Goal: Information Seeking & Learning: Learn about a topic

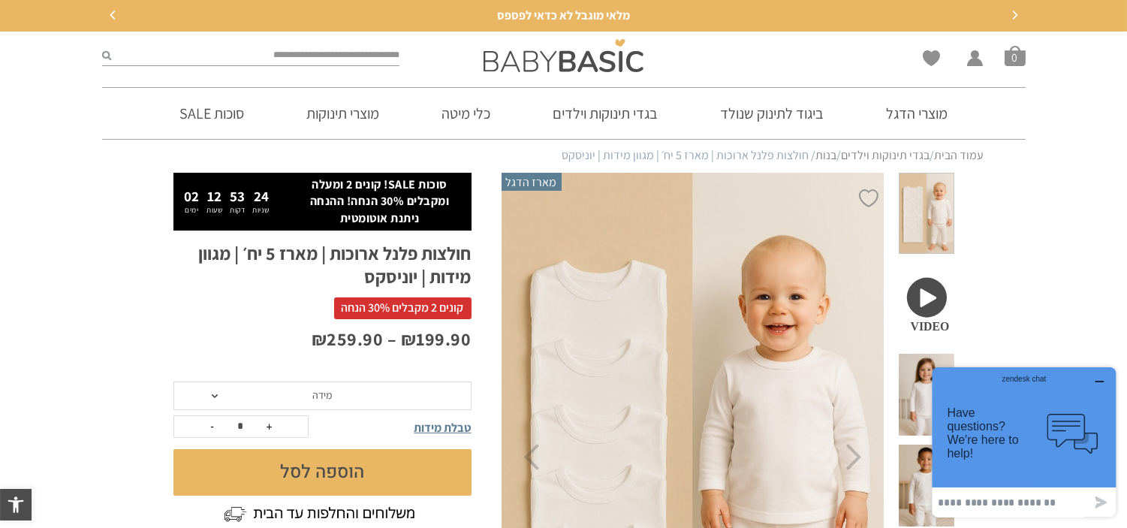
scroll to position [167, 0]
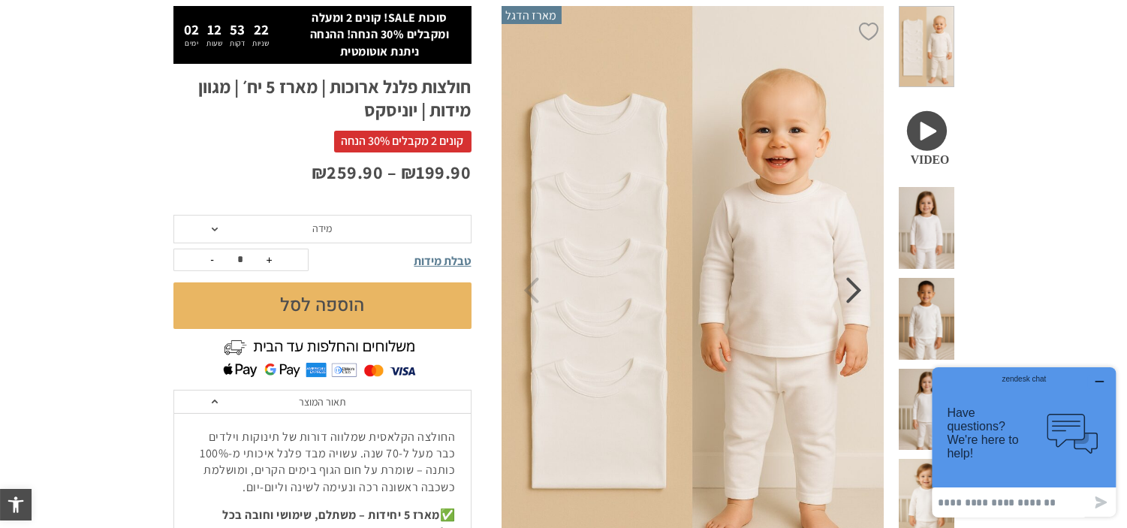
click at [857, 303] on icon "Next" at bounding box center [854, 290] width 16 height 26
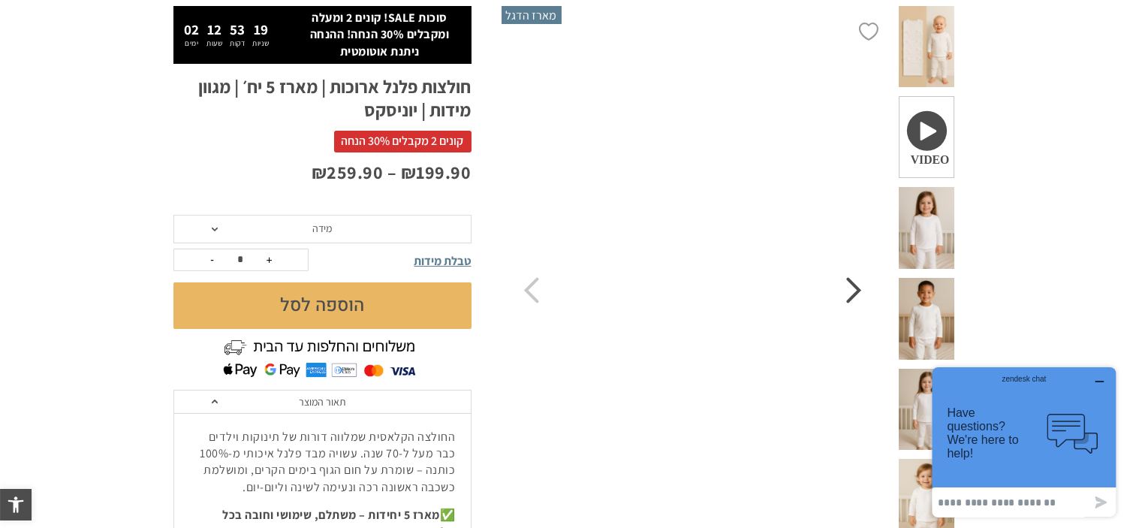
click at [860, 294] on icon "Next" at bounding box center [854, 290] width 16 height 26
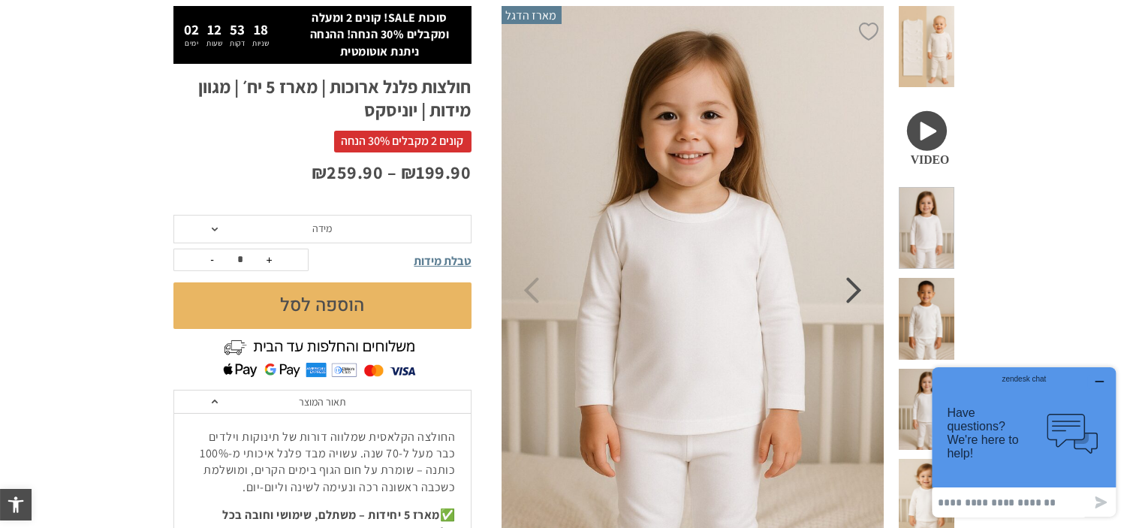
click at [859, 289] on icon "Next" at bounding box center [854, 290] width 16 height 26
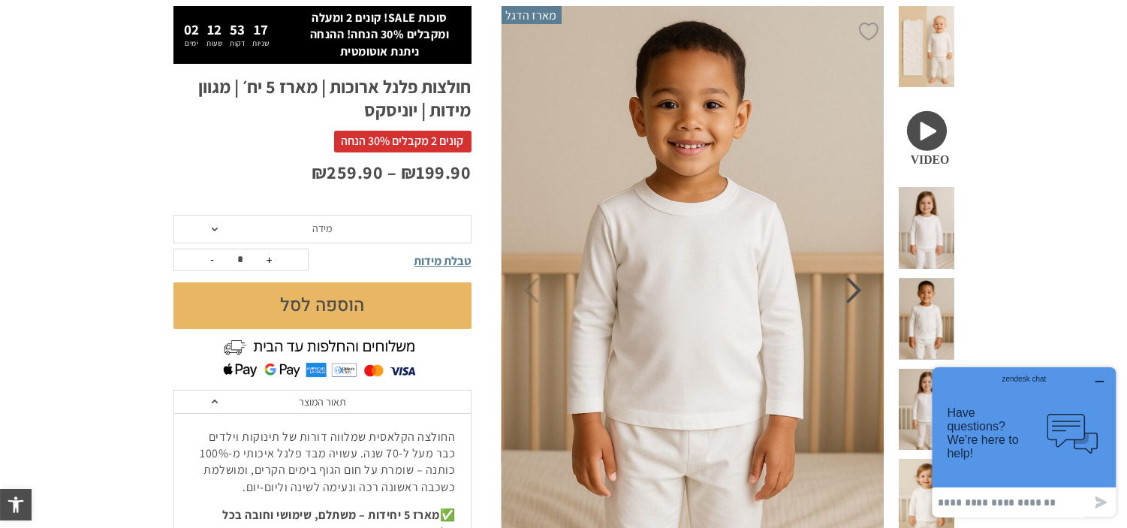
click at [852, 289] on icon "Next" at bounding box center [854, 290] width 16 height 26
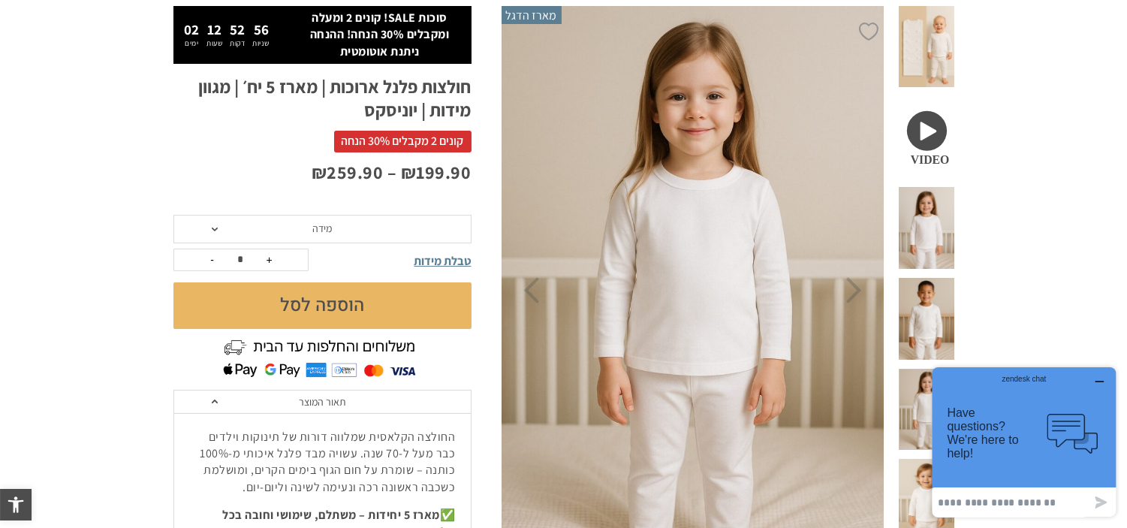
scroll to position [0, 0]
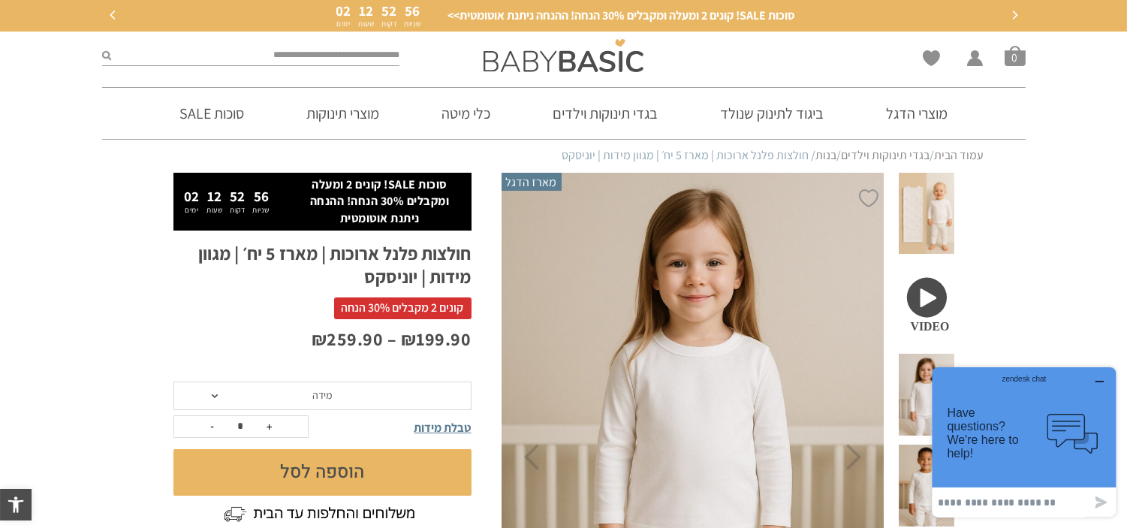
click at [931, 198] on span at bounding box center [926, 214] width 55 height 82
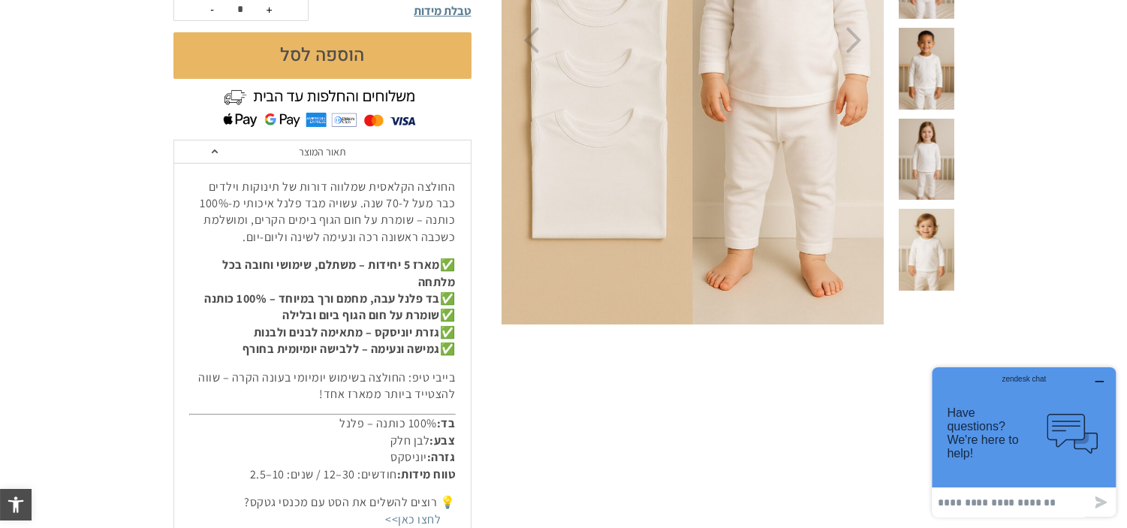
scroll to position [834, 0]
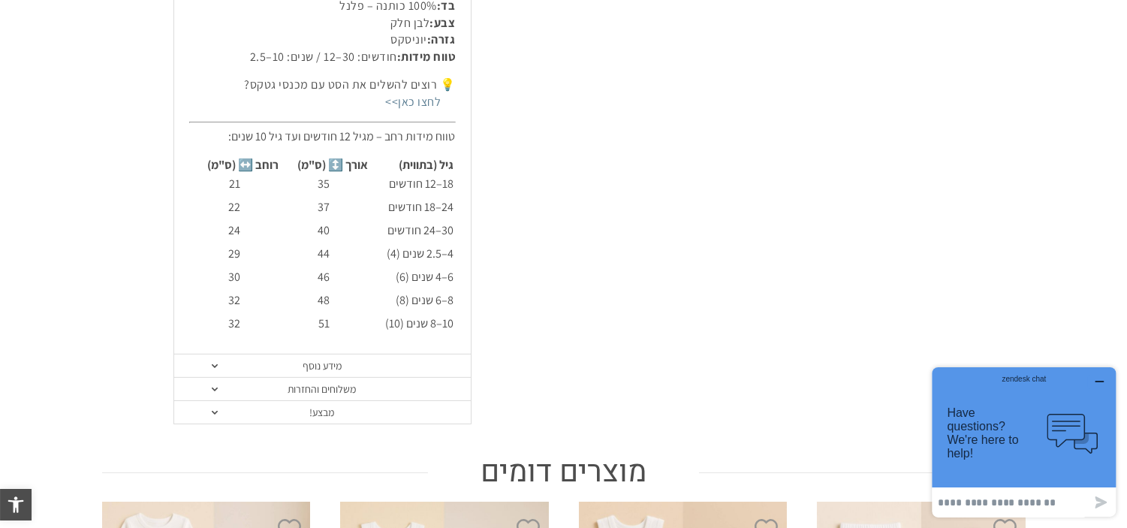
drag, startPoint x: 335, startPoint y: 238, endPoint x: 314, endPoint y: 246, distance: 22.3
click at [314, 246] on tbody "18–12 חודשים 35 21 24–18 חודשים 37 22 30–24 חודשים 40 24 4–2.5 שנים (4) 44 29 6…" at bounding box center [323, 257] width 264 height 162
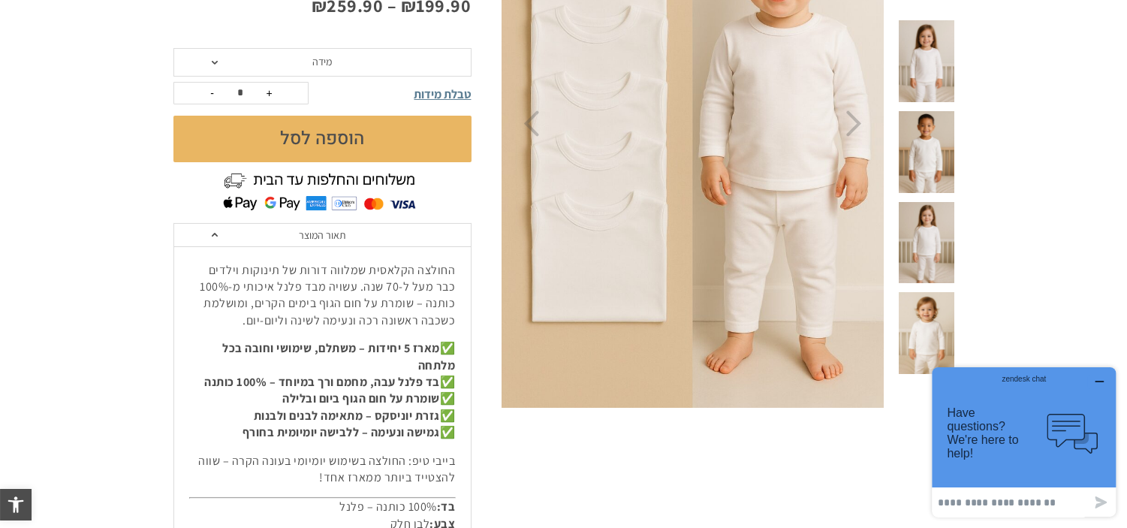
scroll to position [83, 0]
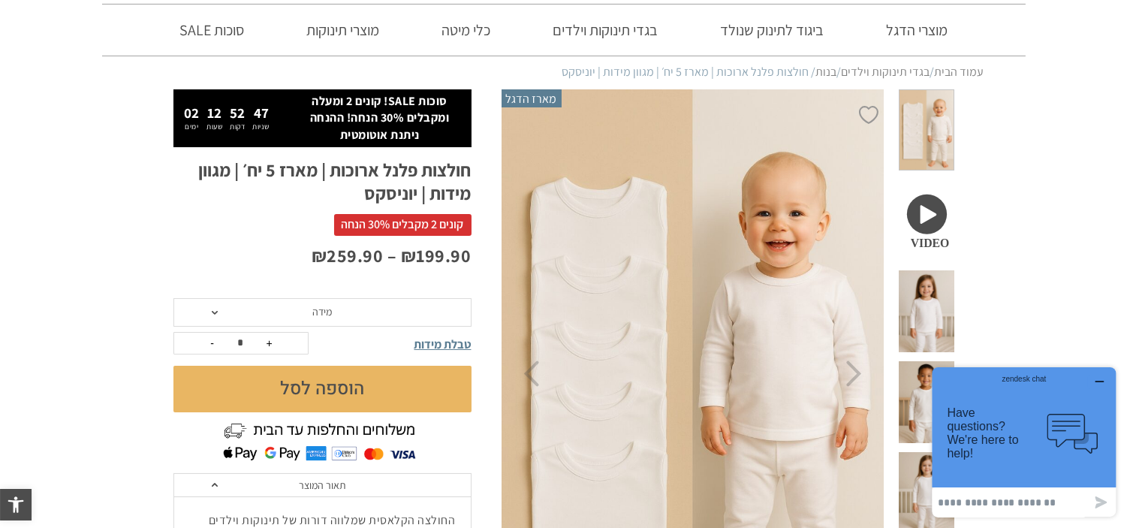
click at [339, 309] on span "מידה" at bounding box center [322, 312] width 298 height 29
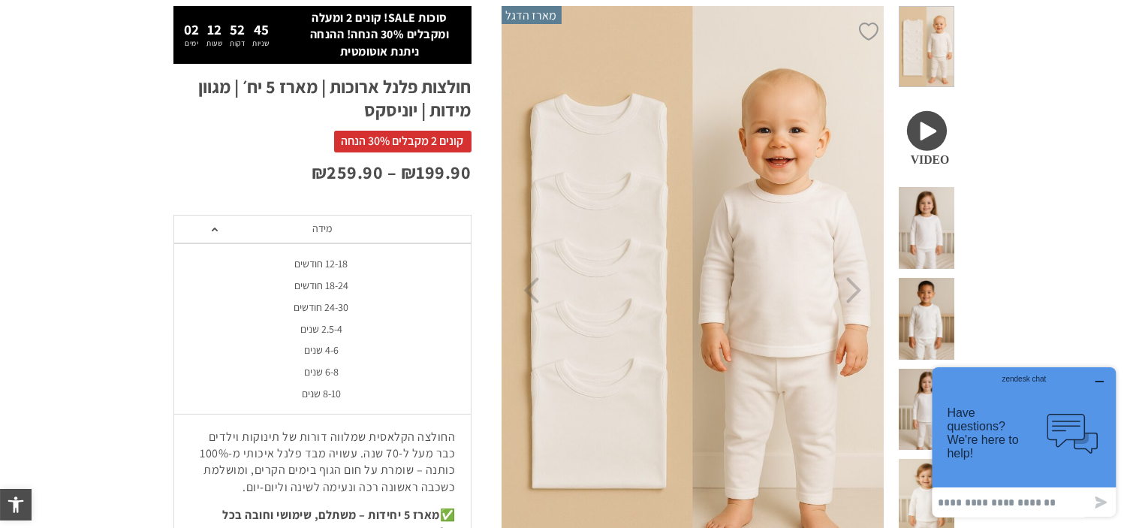
scroll to position [250, 0]
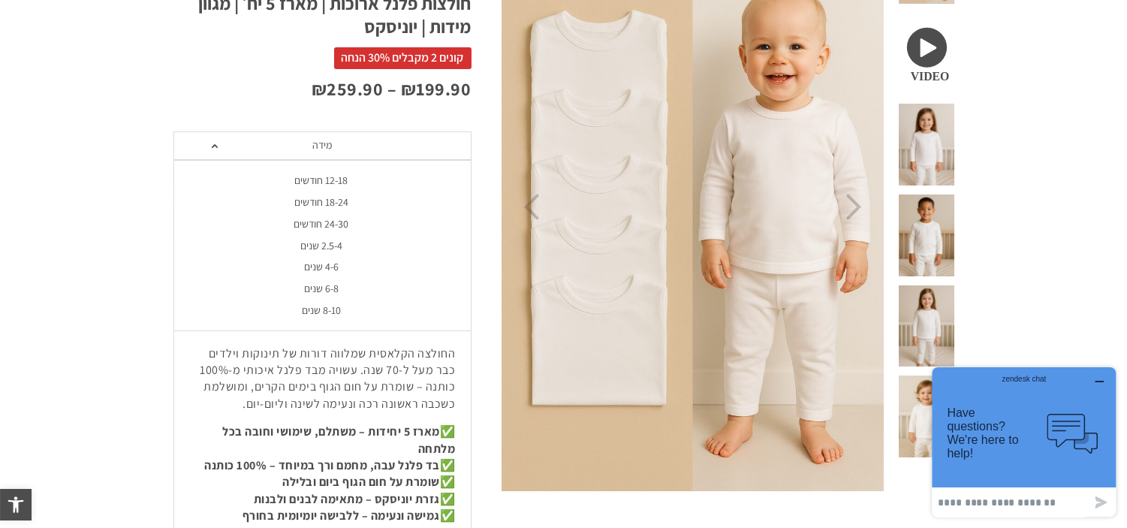
click at [333, 293] on div "6-8 שנים" at bounding box center [322, 288] width 298 height 13
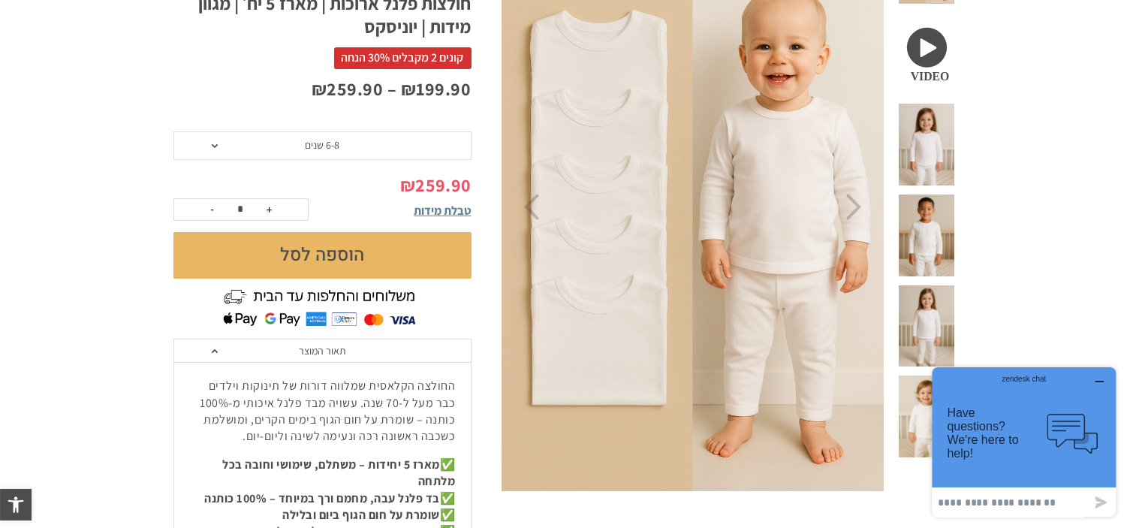
click at [351, 141] on span "6-8 שנים" at bounding box center [322, 145] width 298 height 29
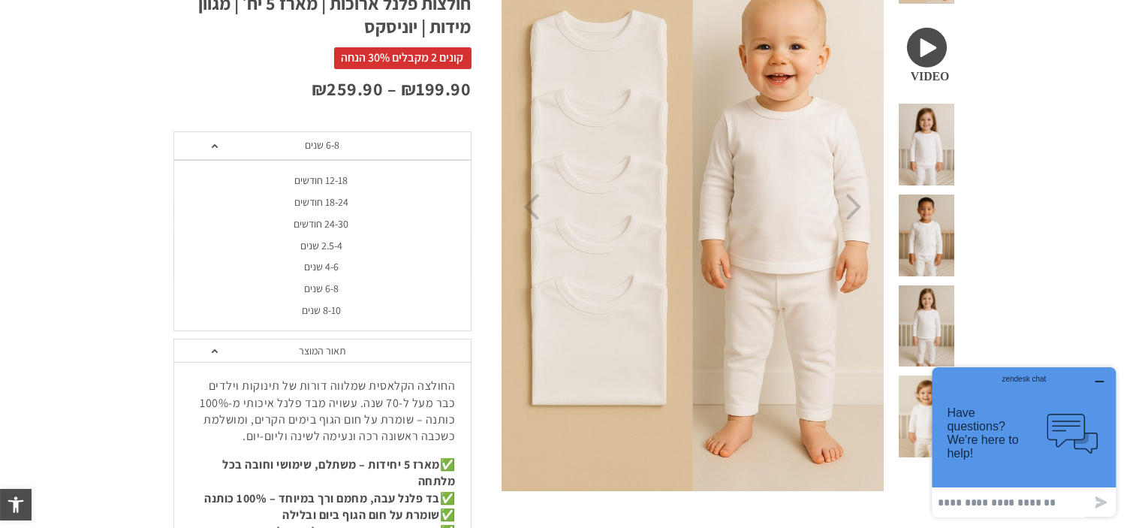
click at [351, 141] on span "6-8 שנים" at bounding box center [322, 145] width 298 height 29
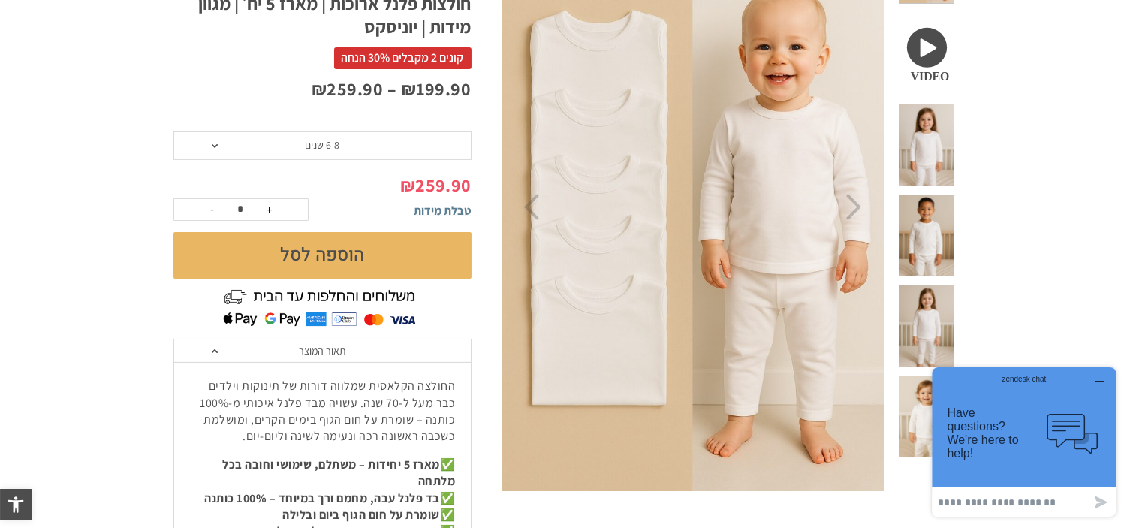
click at [366, 146] on span "6-8 שנים" at bounding box center [322, 145] width 298 height 29
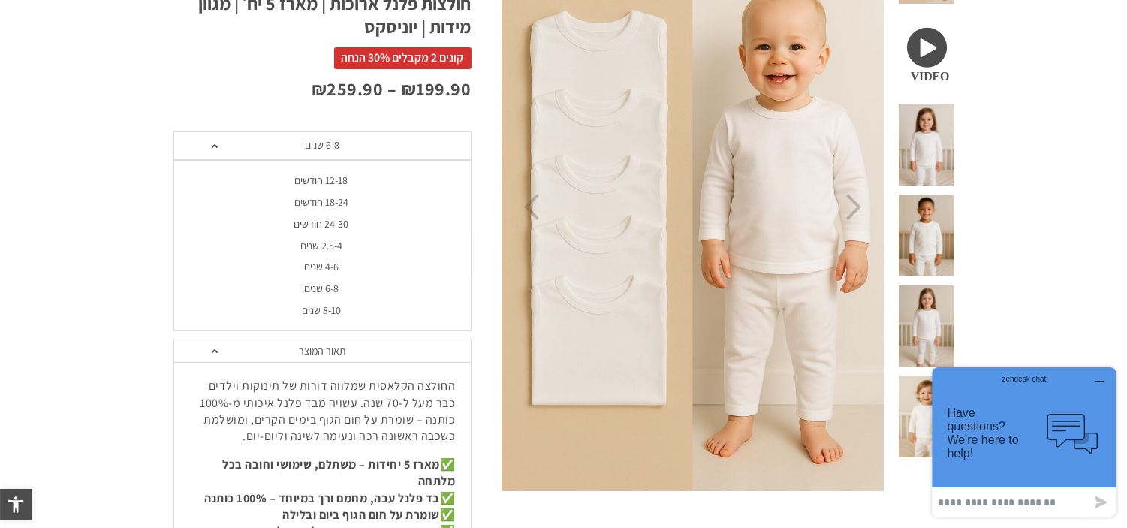
click at [333, 312] on div "8-10 שנים" at bounding box center [322, 310] width 298 height 13
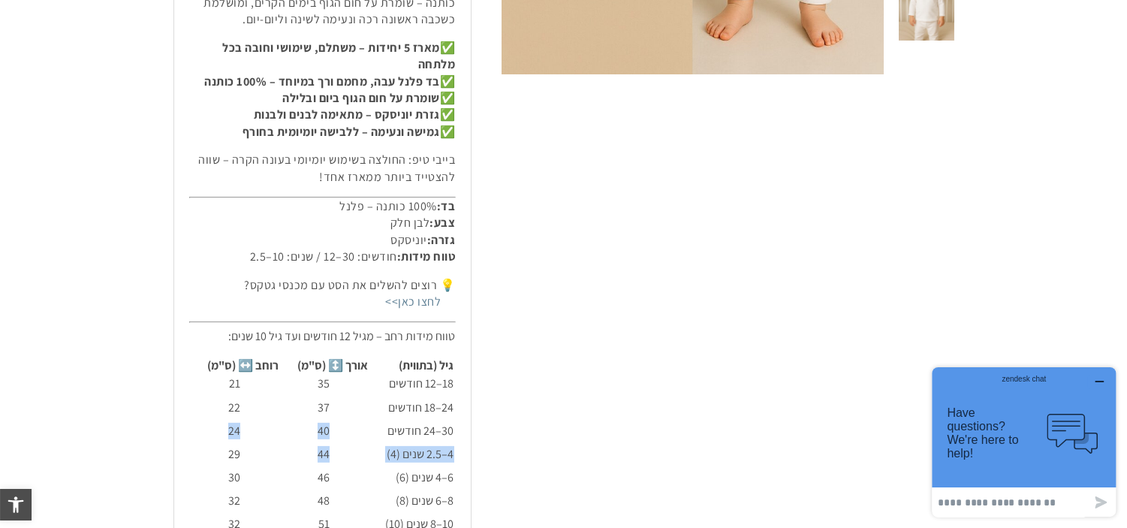
scroll to position [751, 0]
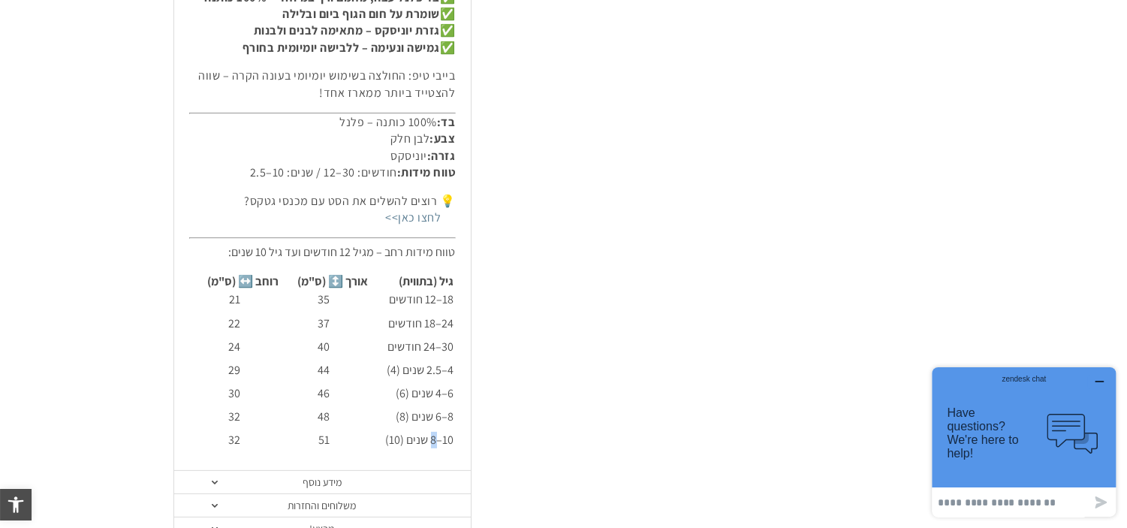
drag, startPoint x: 438, startPoint y: 438, endPoint x: 376, endPoint y: 438, distance: 61.6
click at [376, 438] on td "10–8 שנים (10)" at bounding box center [412, 443] width 85 height 22
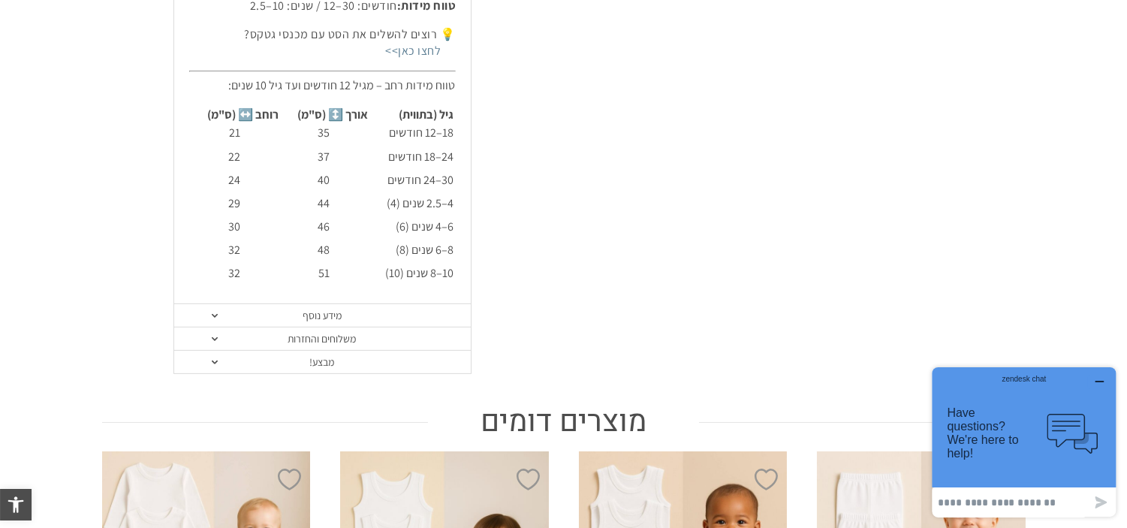
drag, startPoint x: 363, startPoint y: 290, endPoint x: 460, endPoint y: 298, distance: 97.2
click at [320, 363] on link "מבצע!" at bounding box center [322, 362] width 297 height 23
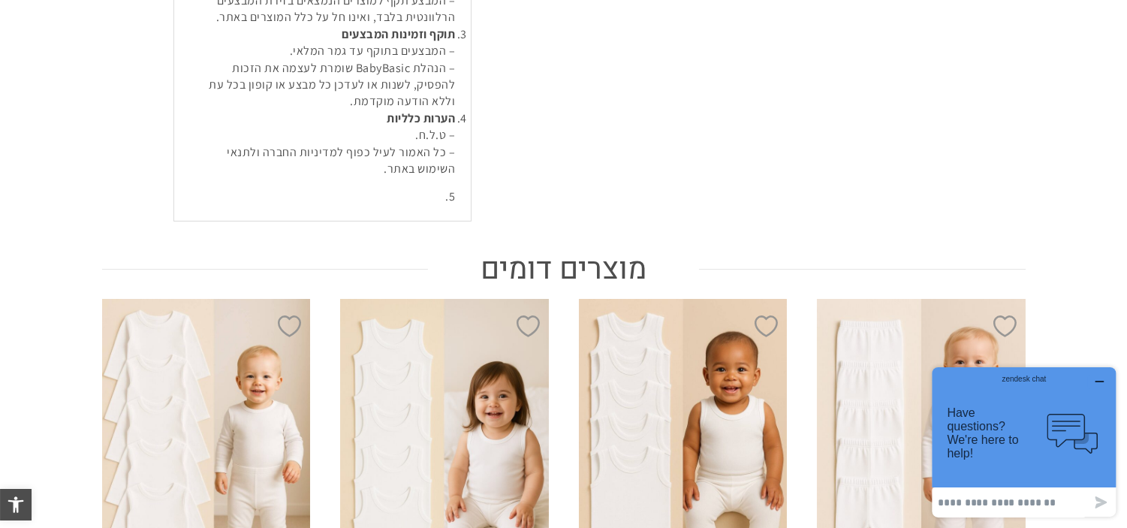
scroll to position [584, 0]
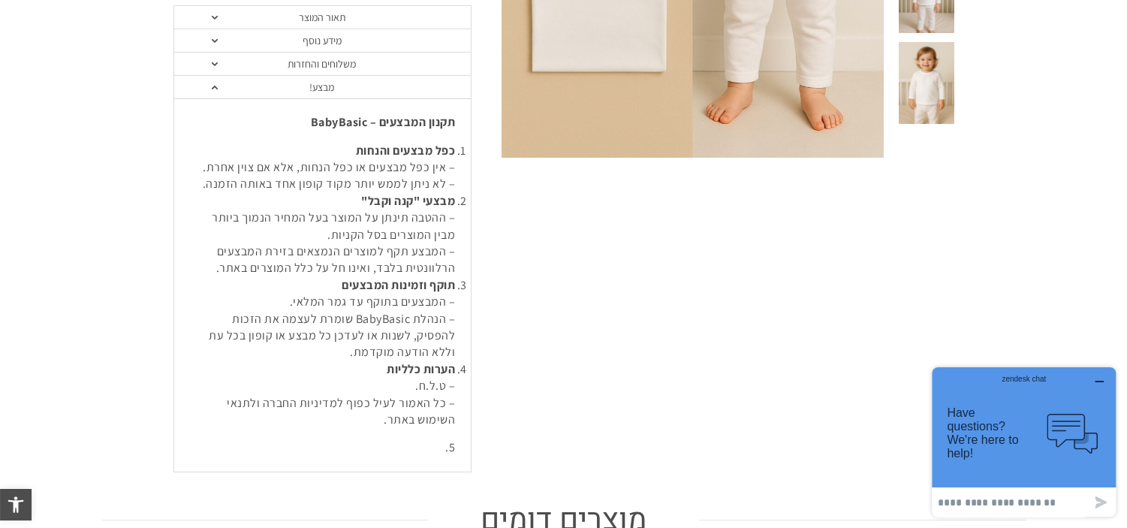
click at [407, 90] on link "מבצע!" at bounding box center [322, 87] width 297 height 23
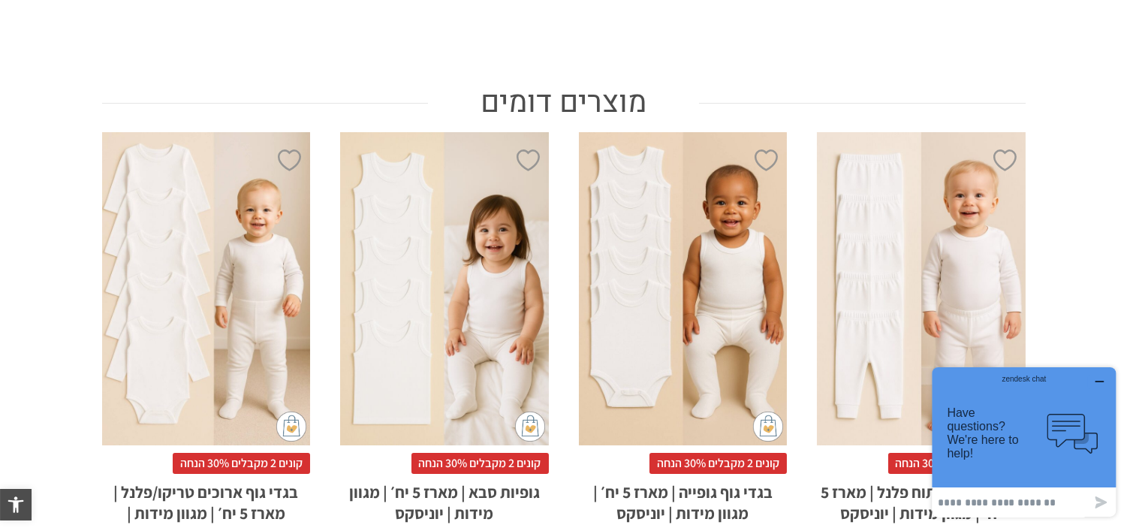
scroll to position [918, 0]
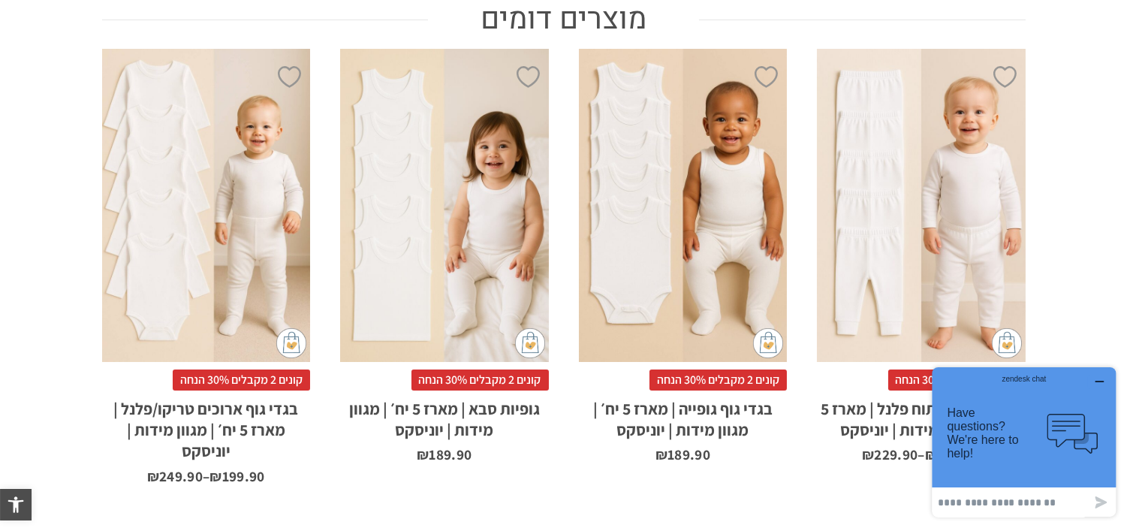
click at [1100, 376] on icon "button" at bounding box center [1100, 381] width 12 height 12
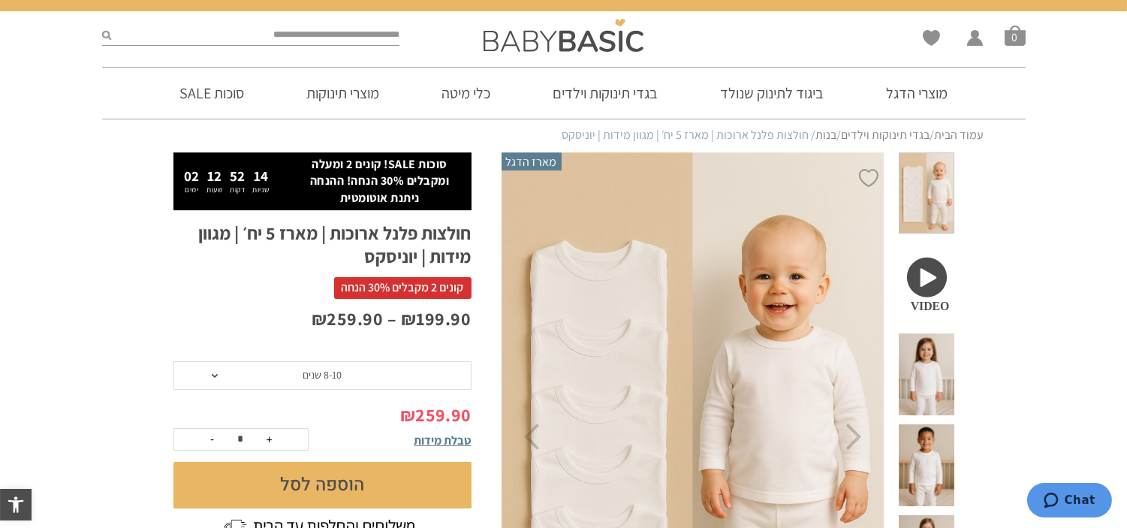
scroll to position [0, 0]
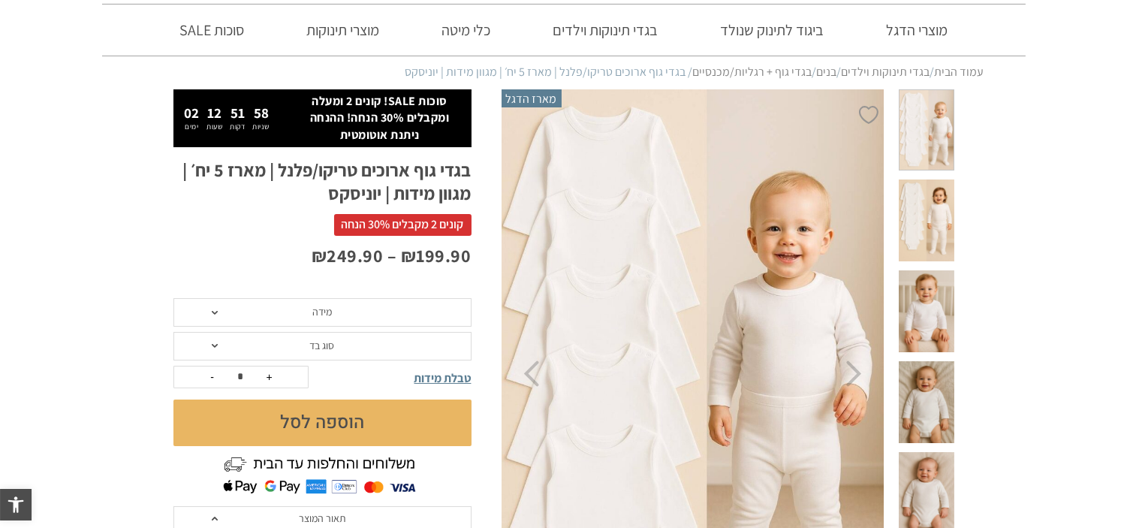
scroll to position [167, 0]
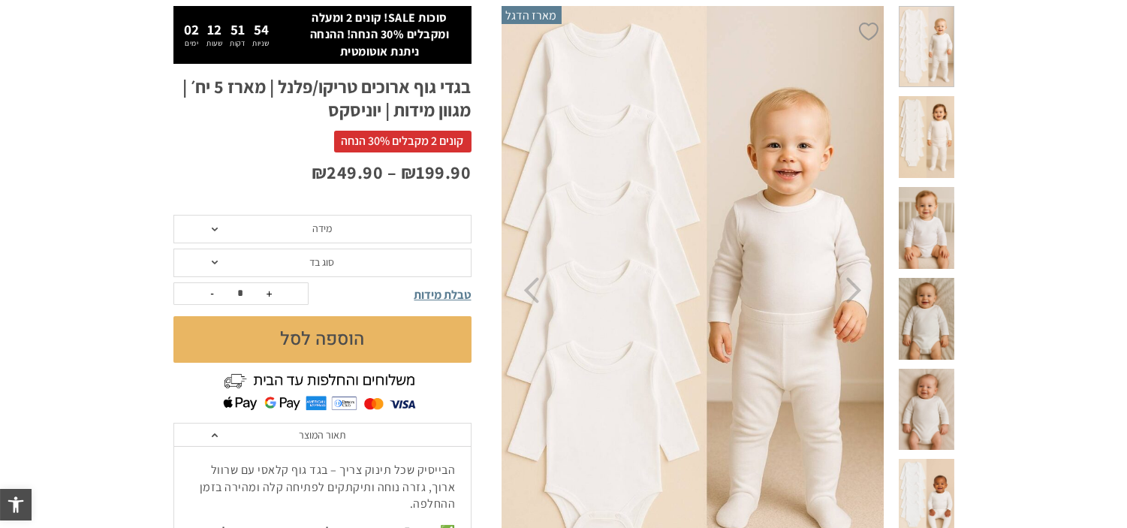
drag, startPoint x: 941, startPoint y: 261, endPoint x: 952, endPoint y: 207, distance: 54.5
click at [941, 278] on span at bounding box center [926, 319] width 55 height 82
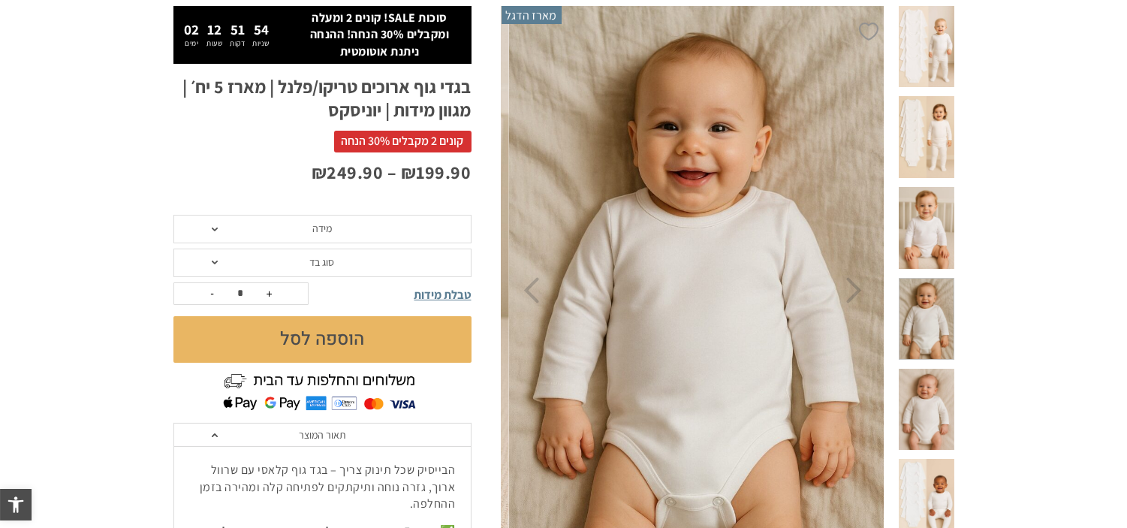
scroll to position [0, 0]
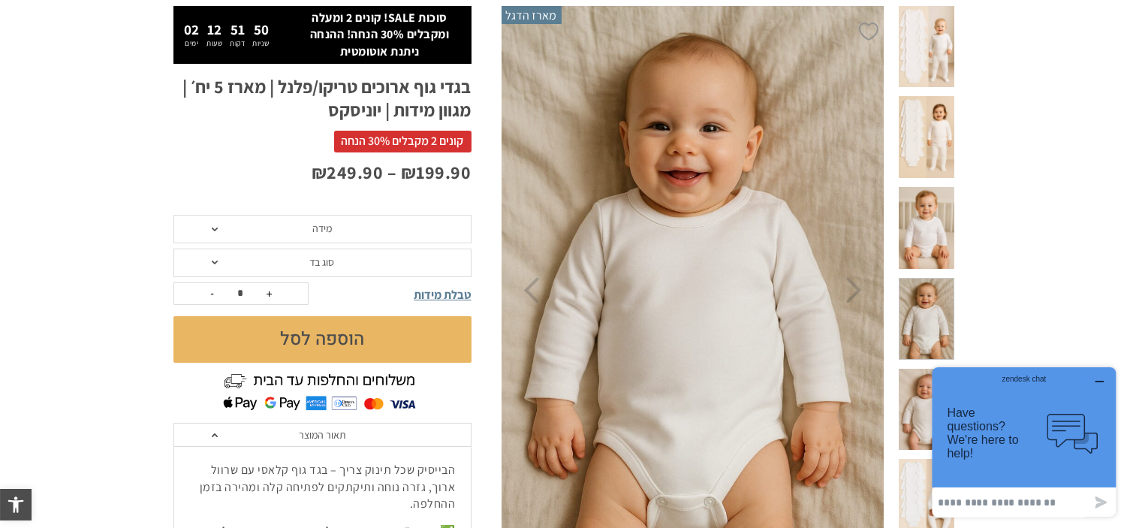
click at [940, 187] on span at bounding box center [926, 228] width 55 height 82
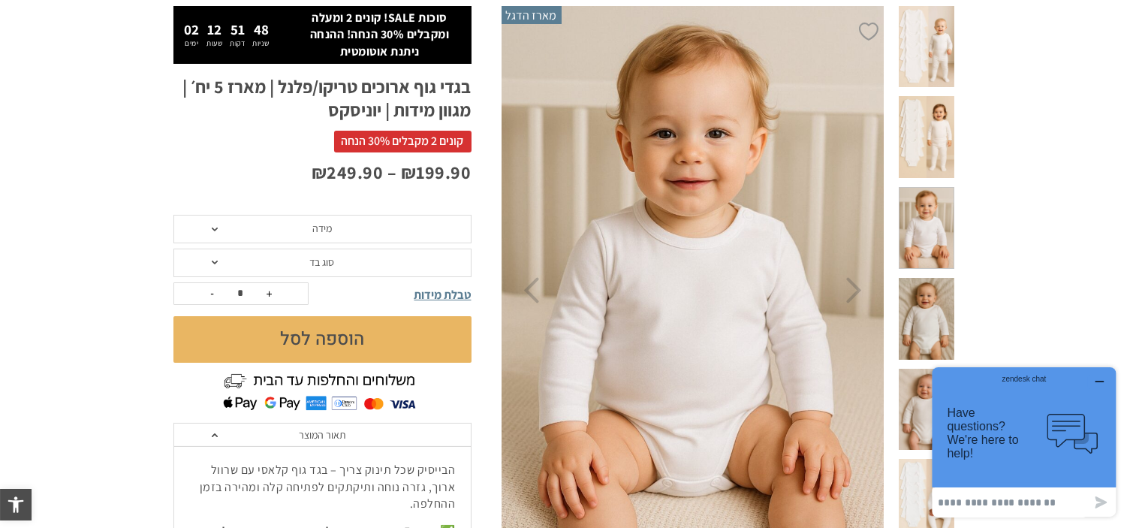
click at [949, 369] on span at bounding box center [926, 410] width 55 height 82
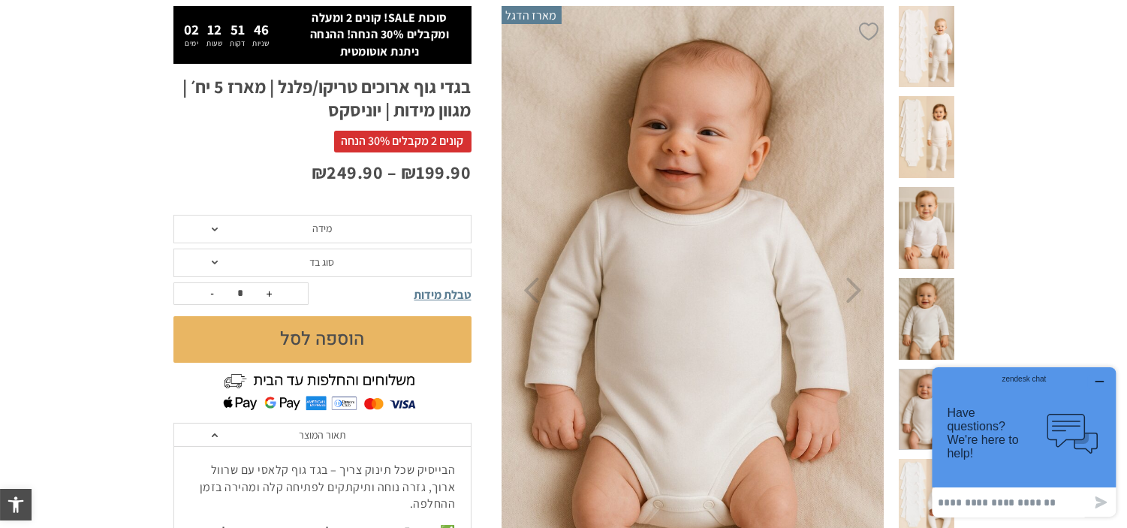
click at [1105, 375] on button "button" at bounding box center [1100, 381] width 24 height 15
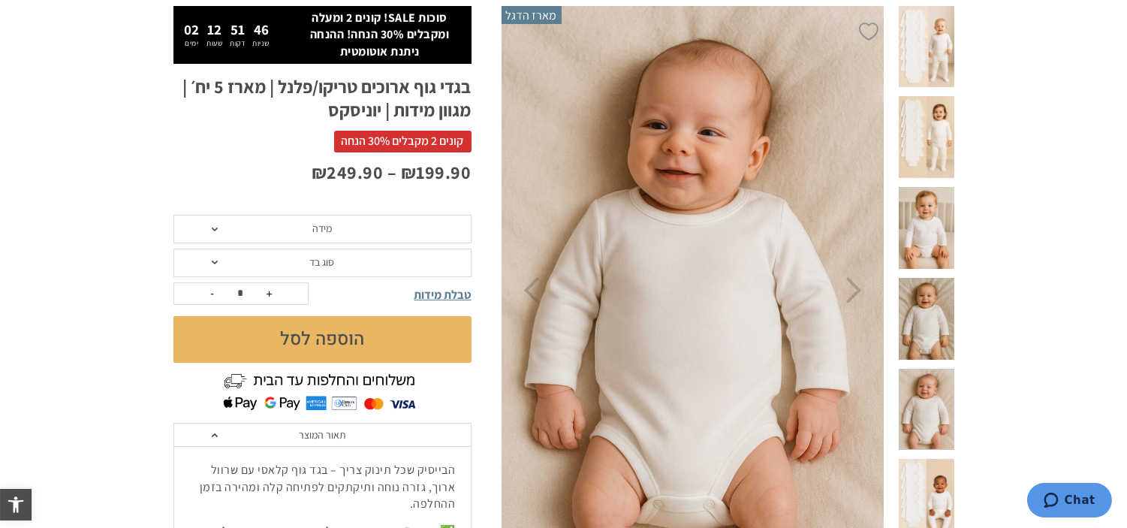
click at [929, 459] on span at bounding box center [926, 500] width 55 height 82
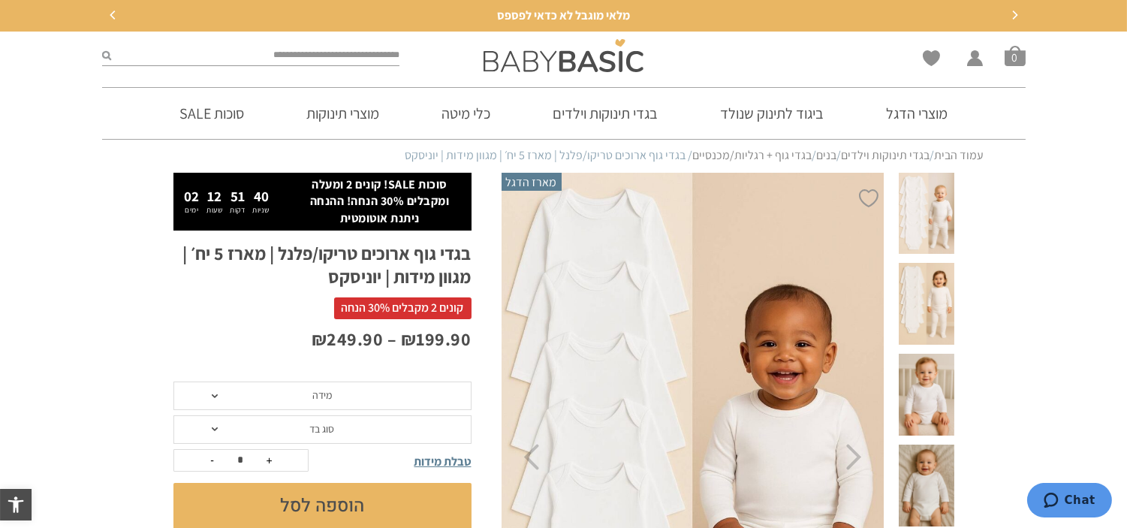
click at [1015, 17] on icon "Next" at bounding box center [1014, 15] width 5 height 9
drag, startPoint x: 978, startPoint y: 53, endPoint x: 1030, endPoint y: 50, distance: 52.0
click at [1034, 36] on section "Wishlist החשבון שלי החשבון שלי הזמנות פרטי חשבון סל קניות 0" at bounding box center [563, 60] width 1127 height 56
click at [1018, 50] on div "Wishlist החשבון שלי החשבון שלי הזמנות פרטי חשבון סל קניות 0" at bounding box center [876, 56] width 313 height 48
click at [1018, 50] on span "סל קניות" at bounding box center [1015, 55] width 21 height 21
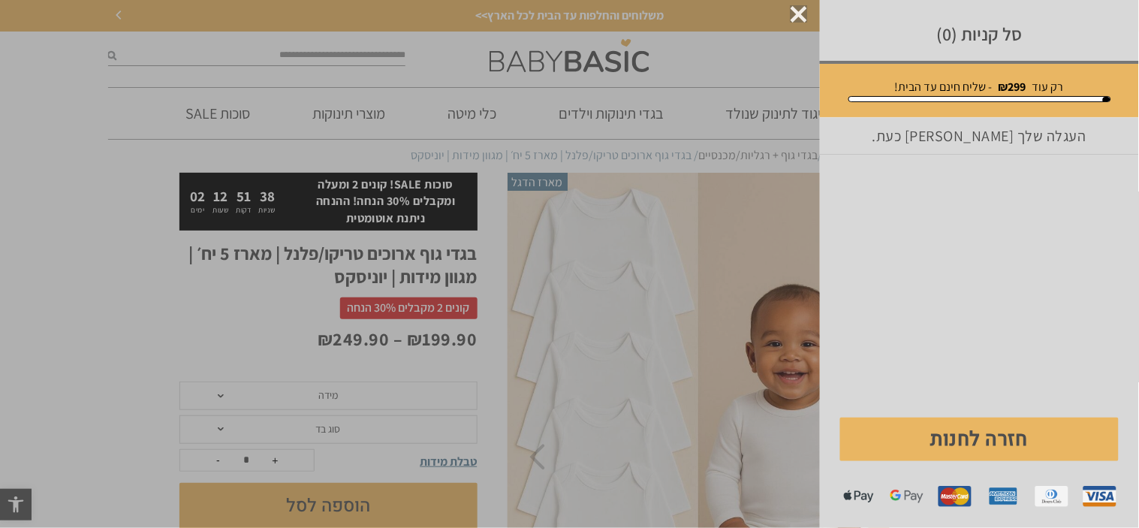
click at [1018, 50] on div "סל קניות (0) מזל טוב מגיע לך משלוח חינם! רק עוד ₪ 299 - שליח חינם עד הבית! העגל…" at bounding box center [979, 264] width 319 height 528
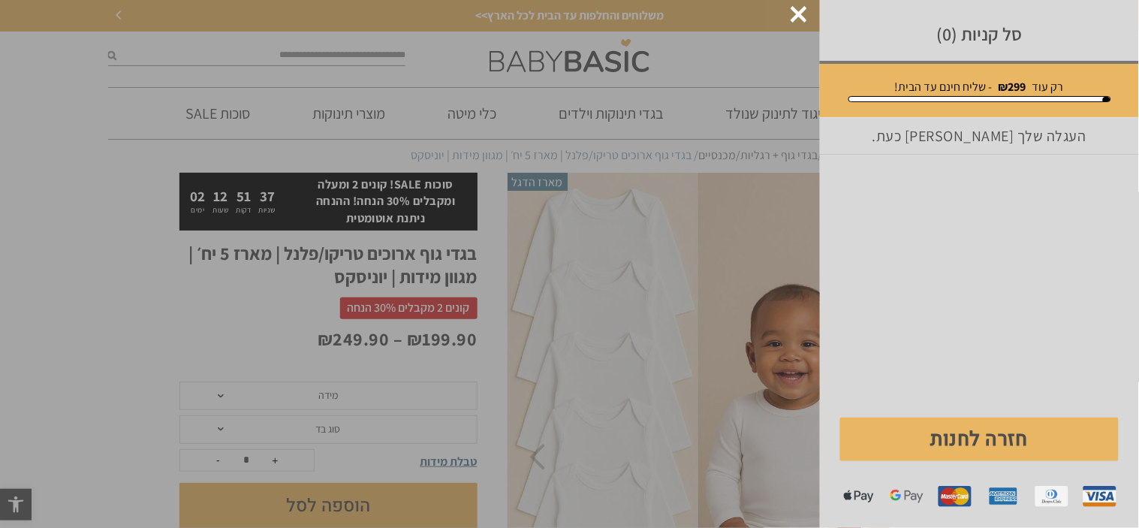
click at [798, 13] on div at bounding box center [799, 14] width 17 height 17
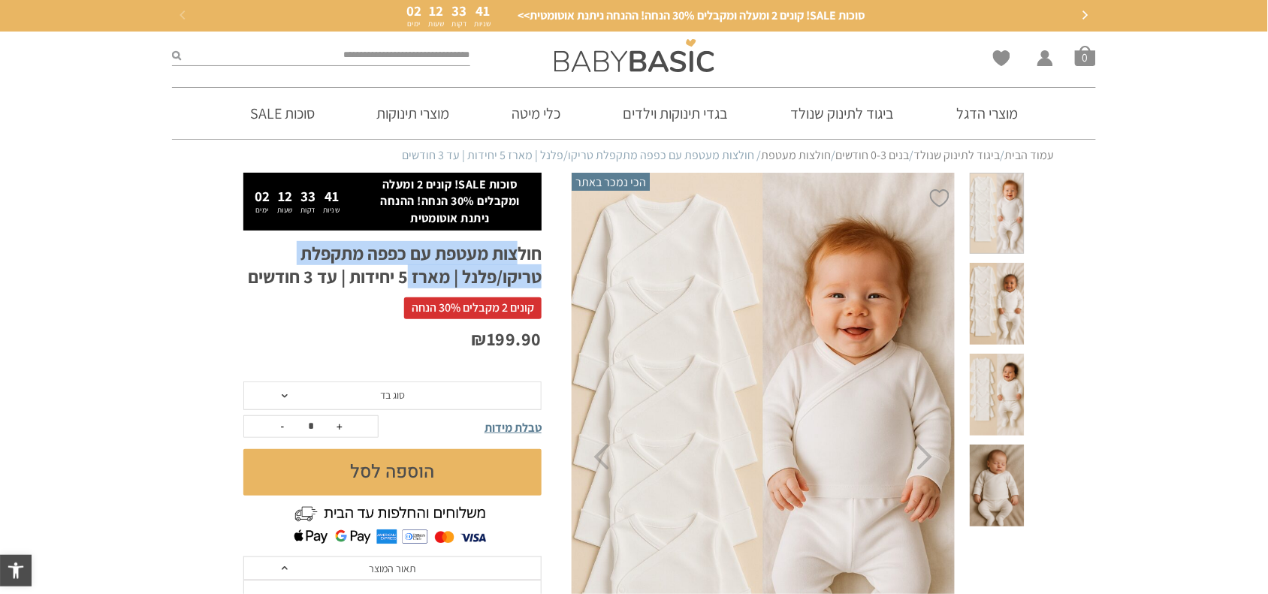
drag, startPoint x: 515, startPoint y: 255, endPoint x: 406, endPoint y: 270, distance: 109.9
click at [406, 270] on h1 "חולצות מעטפת עם כפפה מתקפלת טריקו/פלנל | מארז 5 יחידות | עד 3 חודשים" at bounding box center [392, 265] width 298 height 47
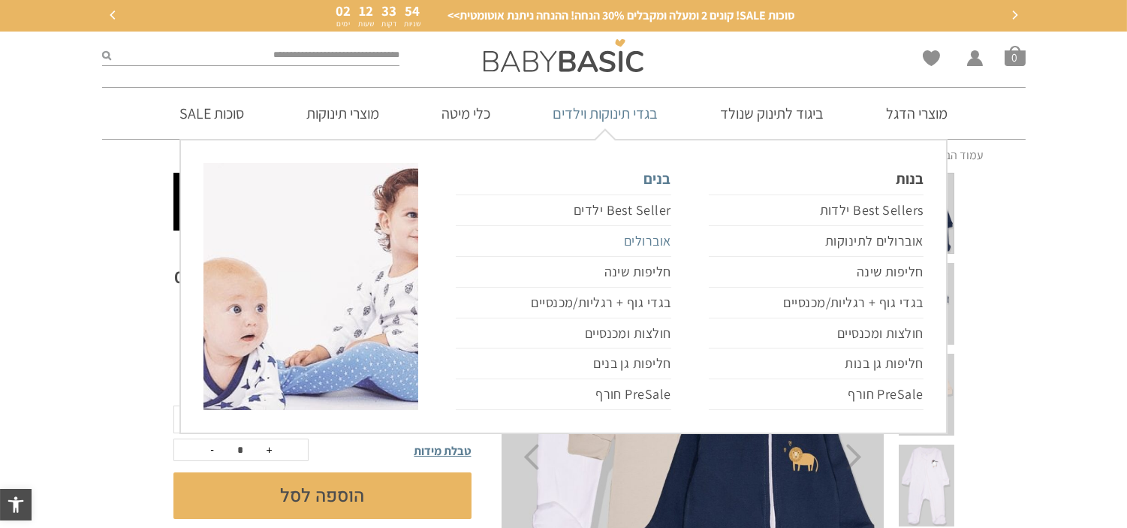
scroll to position [83, 0]
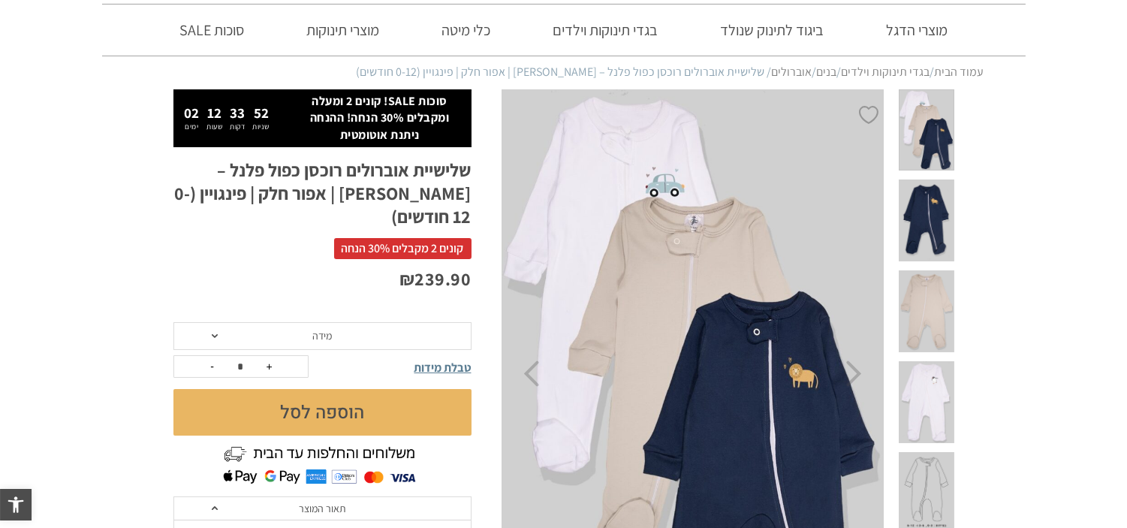
click at [710, 275] on img at bounding box center [693, 373] width 385 height 569
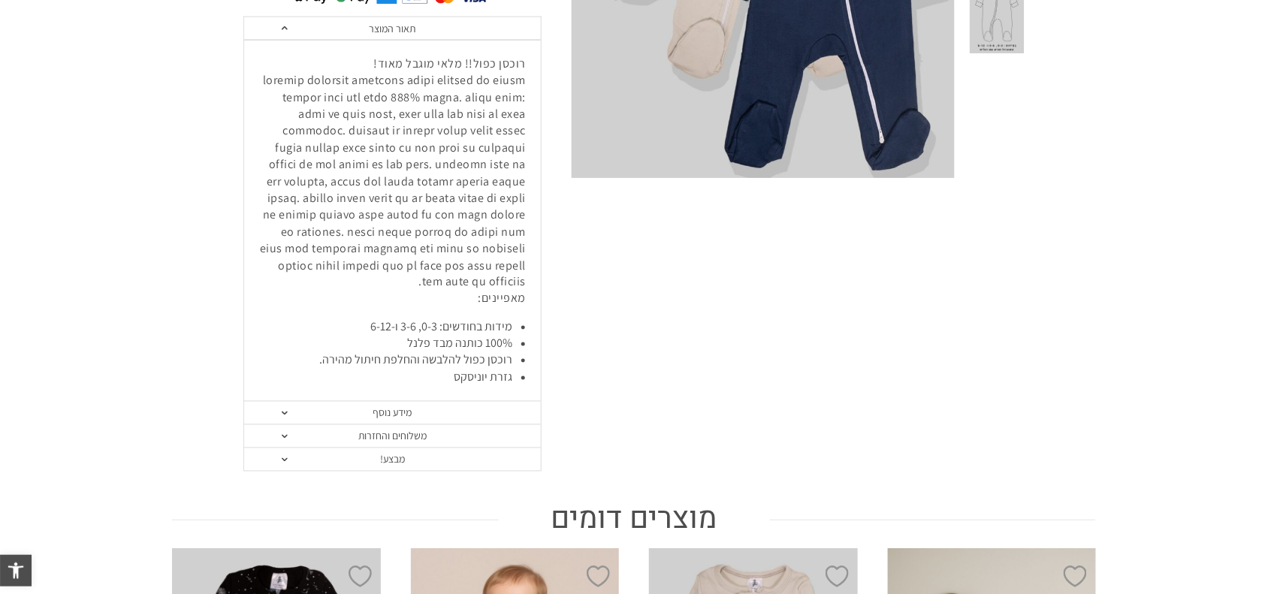
scroll to position [376, 0]
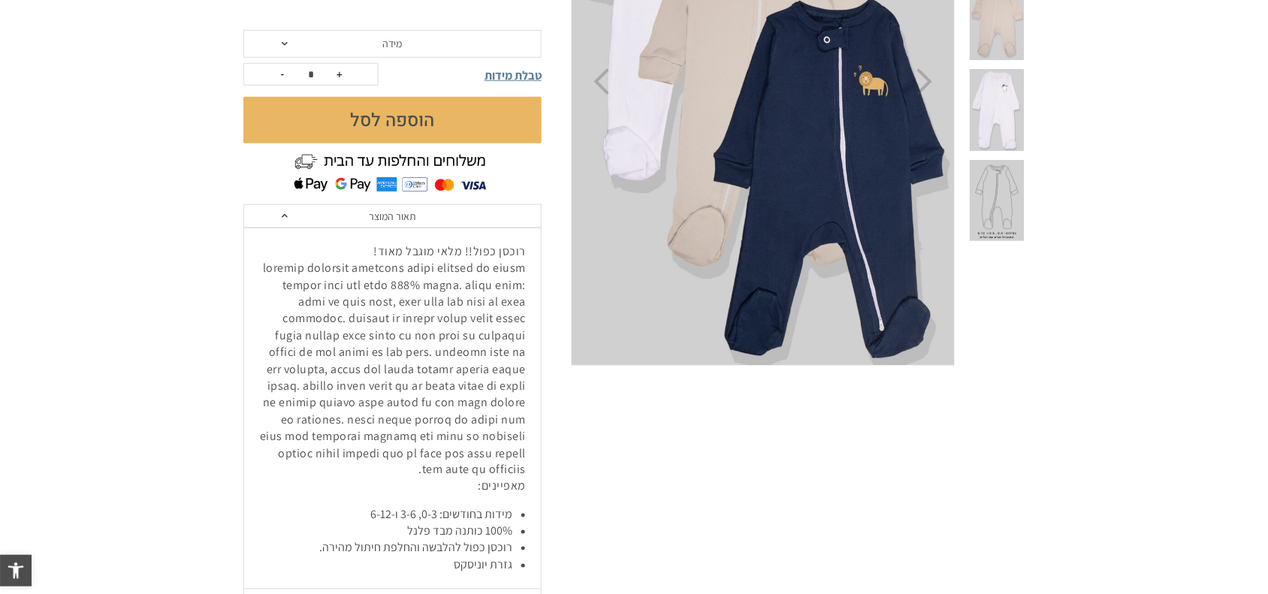
click at [280, 205] on link "תאור המוצר" at bounding box center [392, 216] width 297 height 23
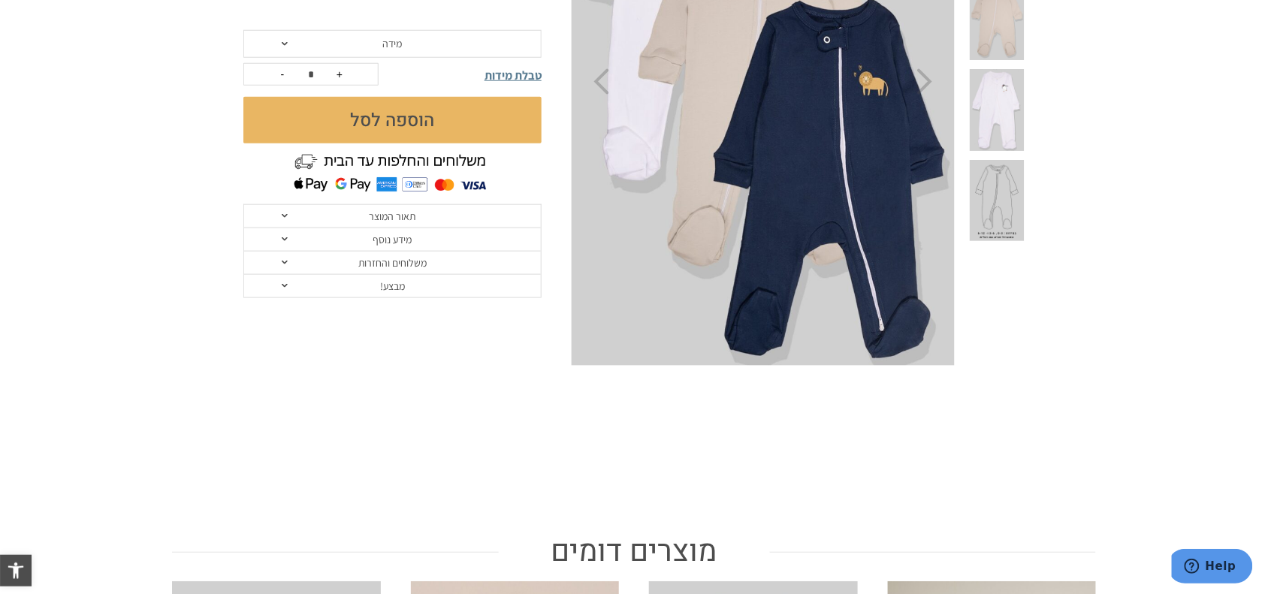
scroll to position [0, 0]
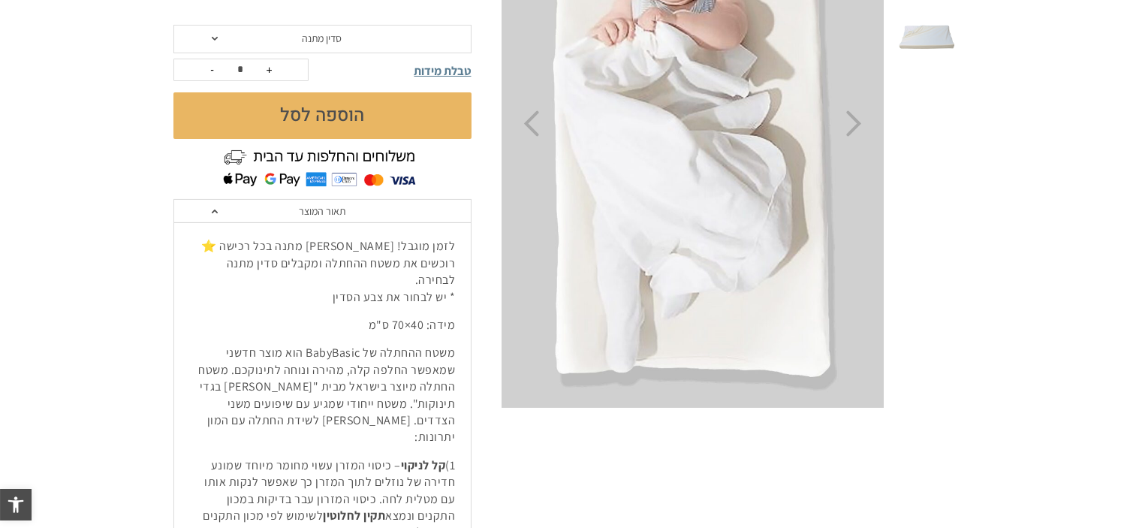
scroll to position [83, 0]
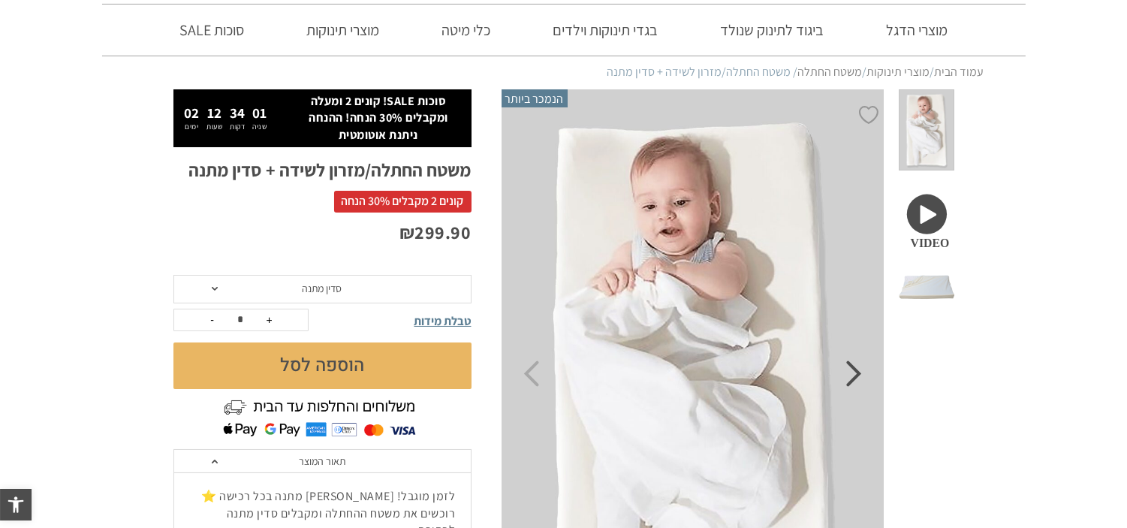
click at [855, 383] on icon "Next" at bounding box center [854, 374] width 16 height 26
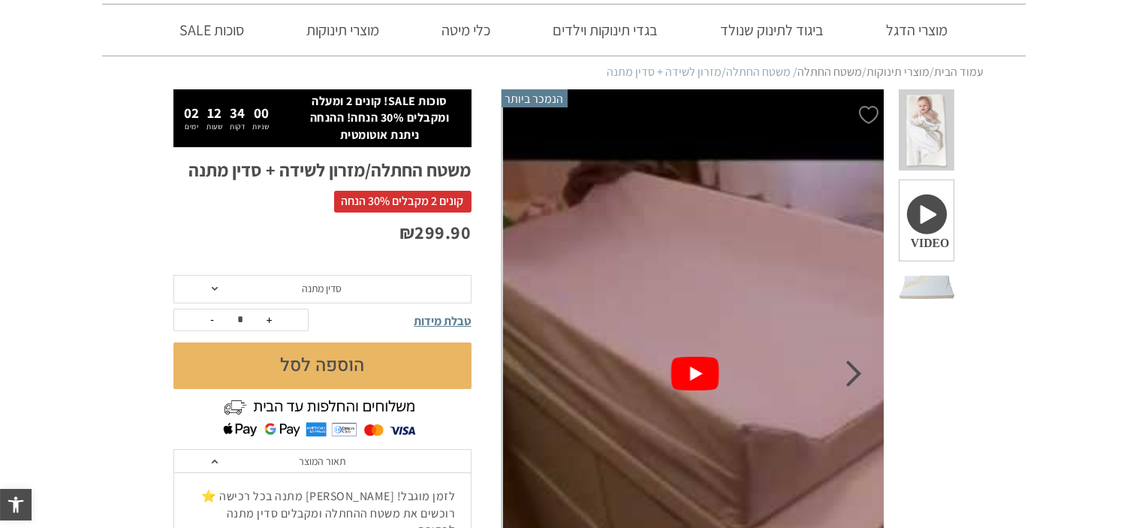
click at [857, 361] on icon "Next" at bounding box center [854, 374] width 16 height 26
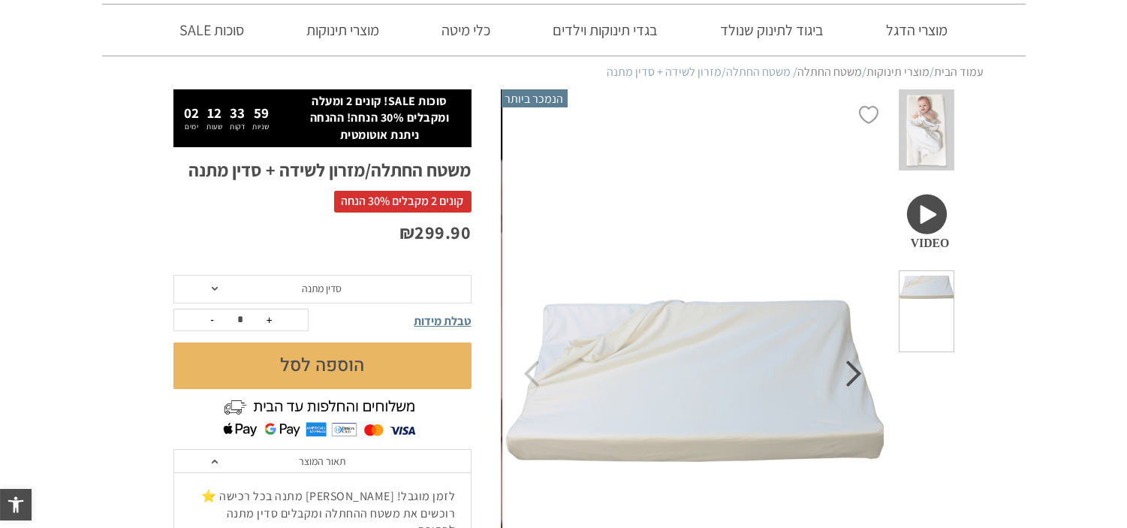
click at [857, 361] on icon "Next" at bounding box center [854, 374] width 16 height 26
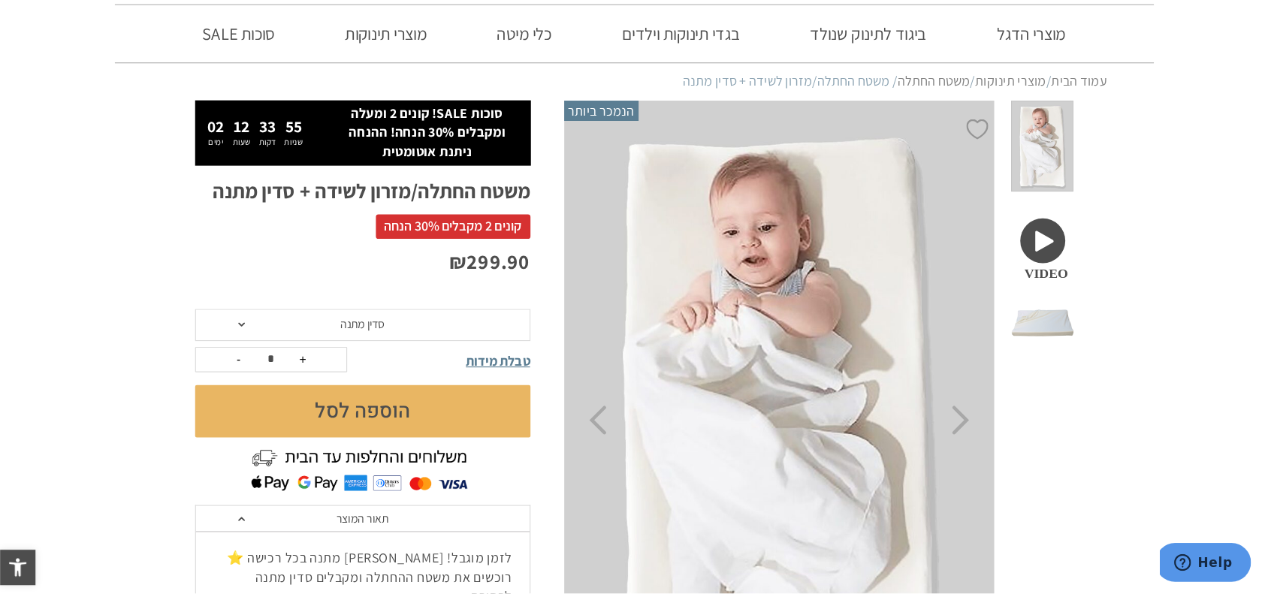
scroll to position [0, 0]
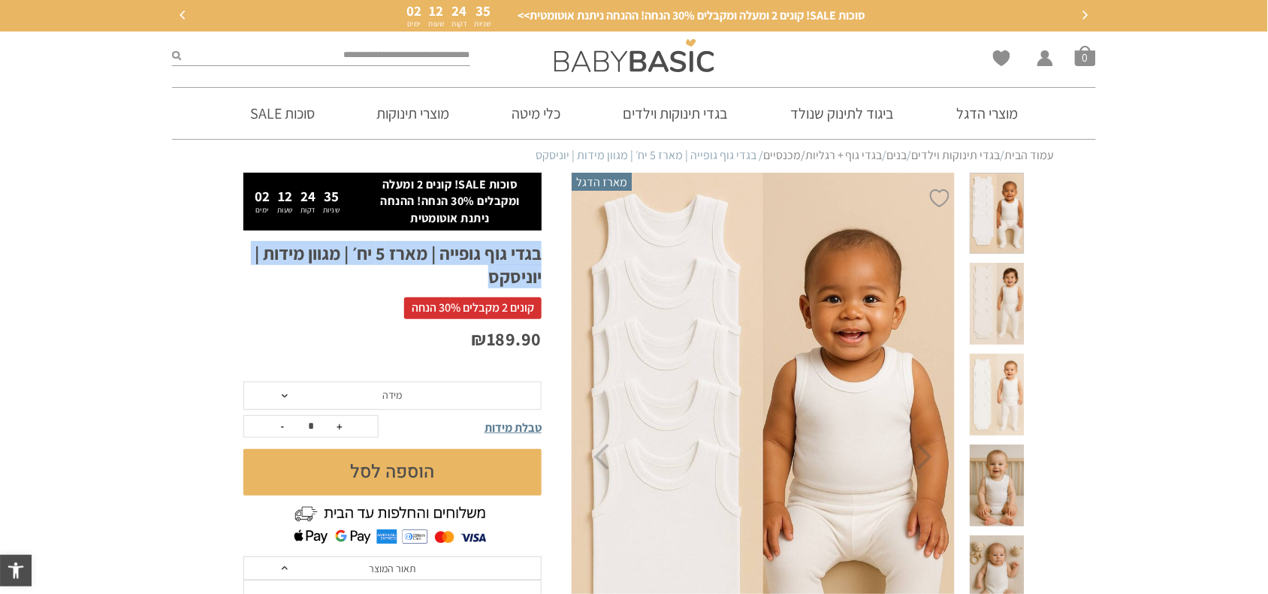
drag, startPoint x: 467, startPoint y: 280, endPoint x: 542, endPoint y: 253, distance: 79.1
click at [542, 253] on h1 "בגדי גוף גופייה | מארז 5 יח׳ | מגוון מידות | יוניסקס" at bounding box center [392, 265] width 298 height 47
copy h1 "בגדי גוף גופייה | מארז 5 יח׳ | מגוון מידות | יוניסקס"
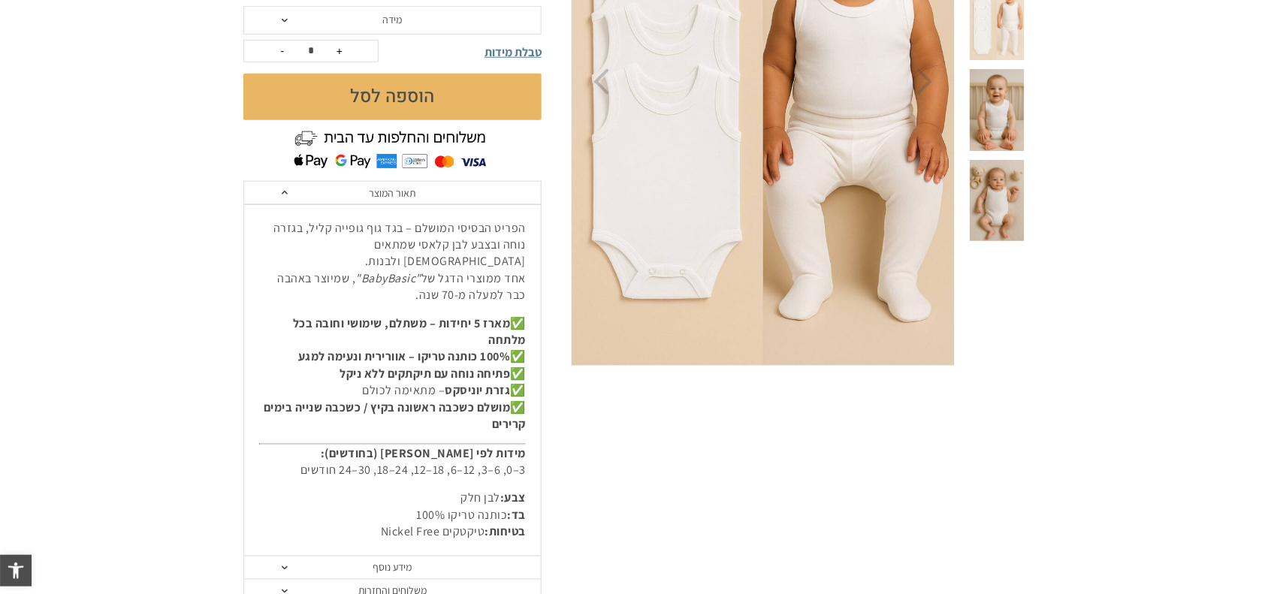
scroll to position [563, 0]
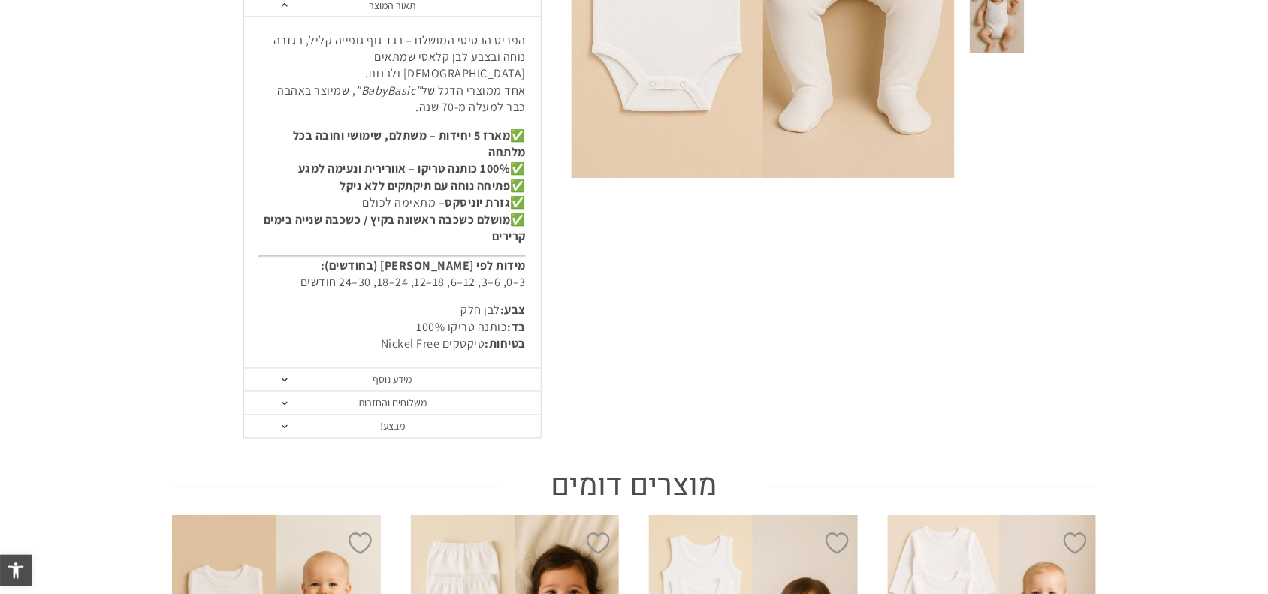
click at [436, 369] on link "מידע נוסף" at bounding box center [392, 380] width 297 height 23
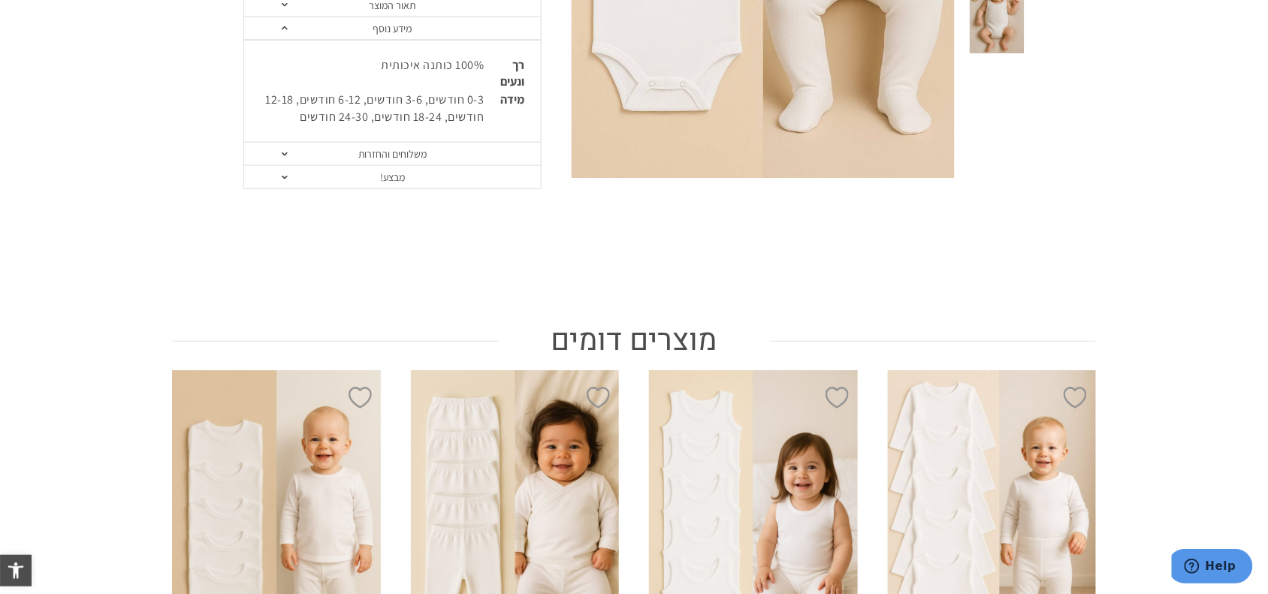
scroll to position [0, 0]
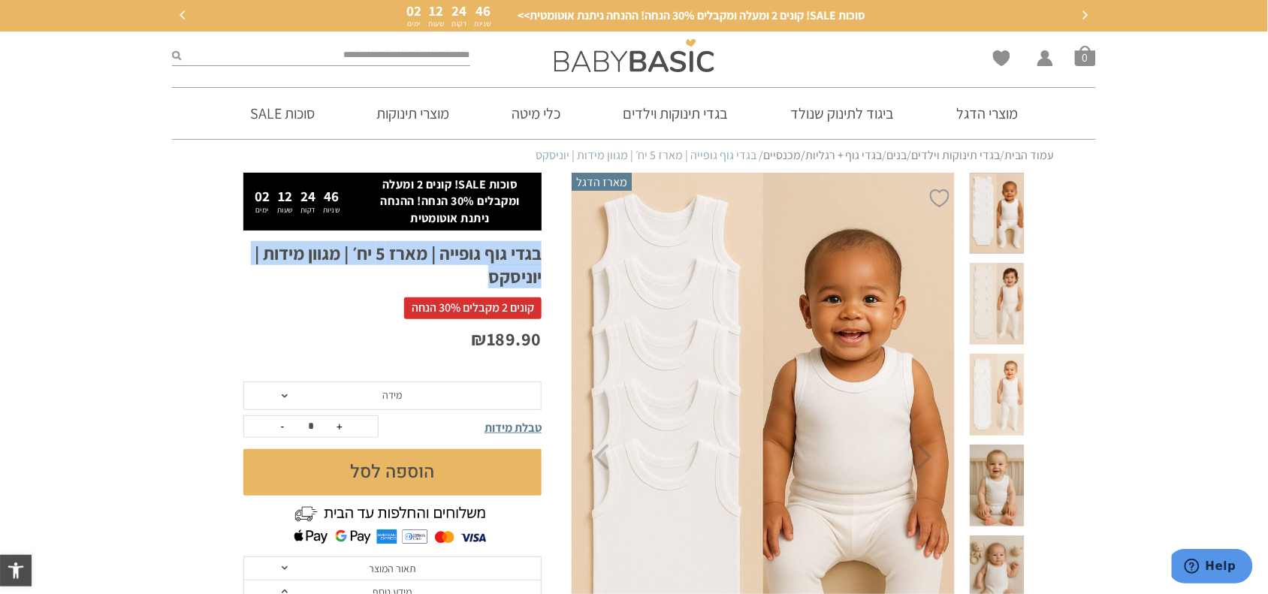
drag, startPoint x: 471, startPoint y: 276, endPoint x: 557, endPoint y: 252, distance: 88.7
click at [557, 252] on div "**********" at bounding box center [407, 515] width 328 height 684
copy h1 "בגדי גוף גופייה | מארז 5 יח׳ | מגוון מידות | יוניסקס"
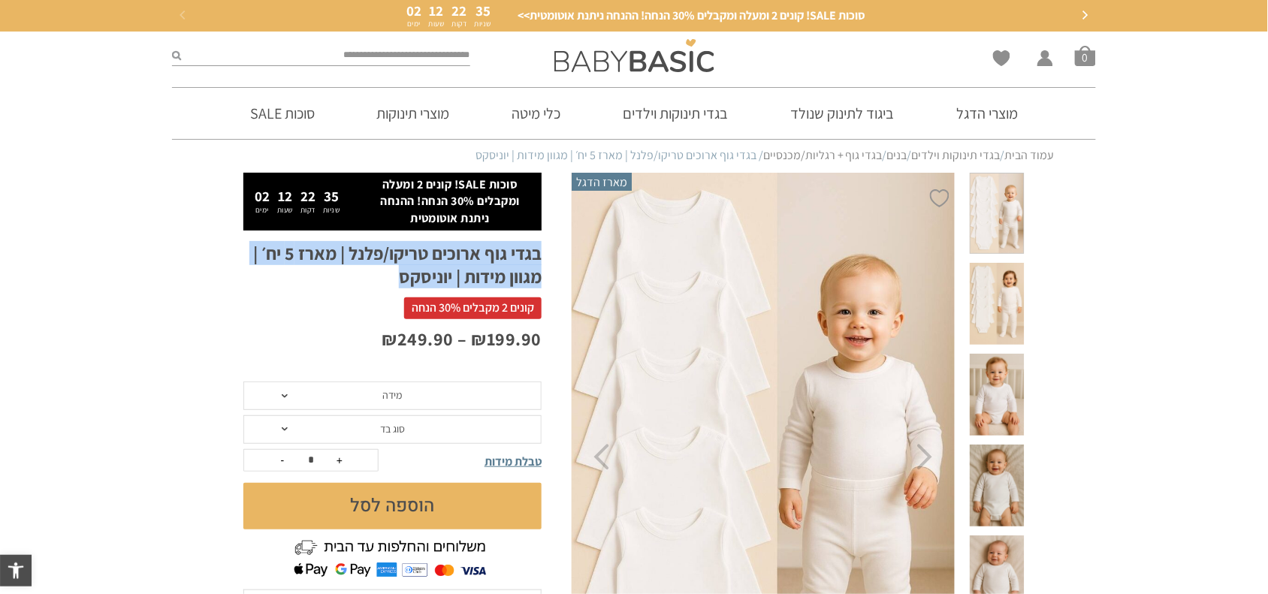
drag, startPoint x: 400, startPoint y: 282, endPoint x: 568, endPoint y: 249, distance: 170.7
copy h1 "בגדי גוף ארוכים טריקו/פלנל | מארז 5 יח׳ | מגוון מידות | יוניסקס"
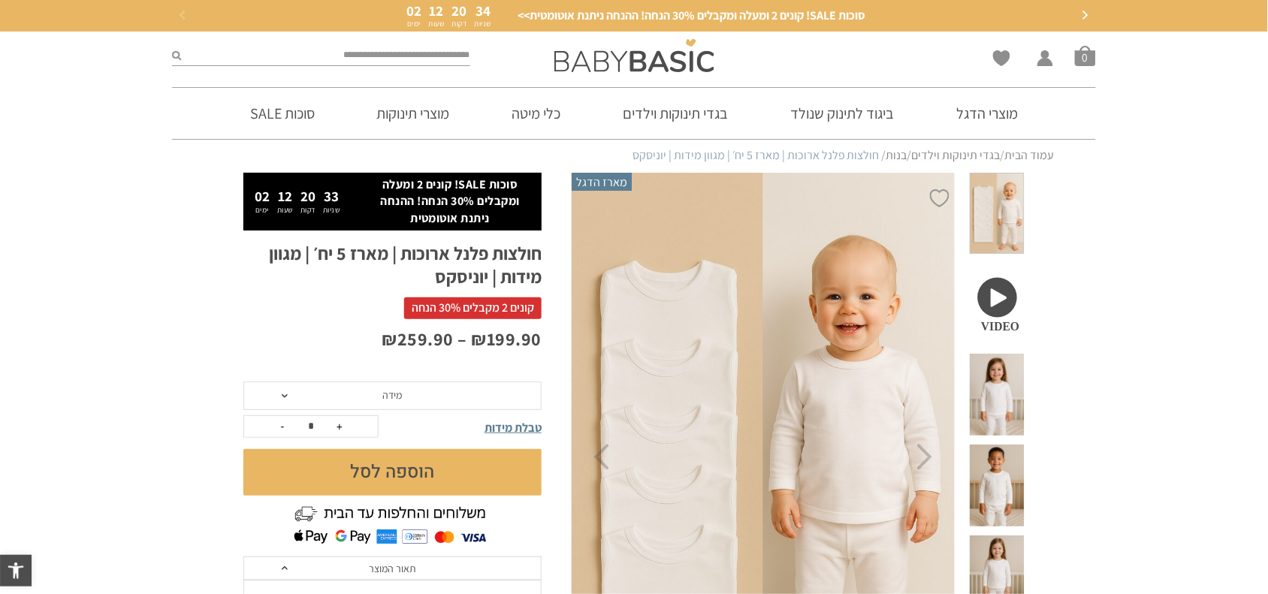
click at [483, 265] on h1 "חולצות פלנל ארוכות | מארז 5 יח׳ | מגוון מידות | יוניסקס" at bounding box center [392, 265] width 298 height 47
click at [483, 264] on h1 "חולצות פלנל ארוכות | מארז 5 יח׳ | מגוון מידות | יוניסקס" at bounding box center [392, 265] width 298 height 47
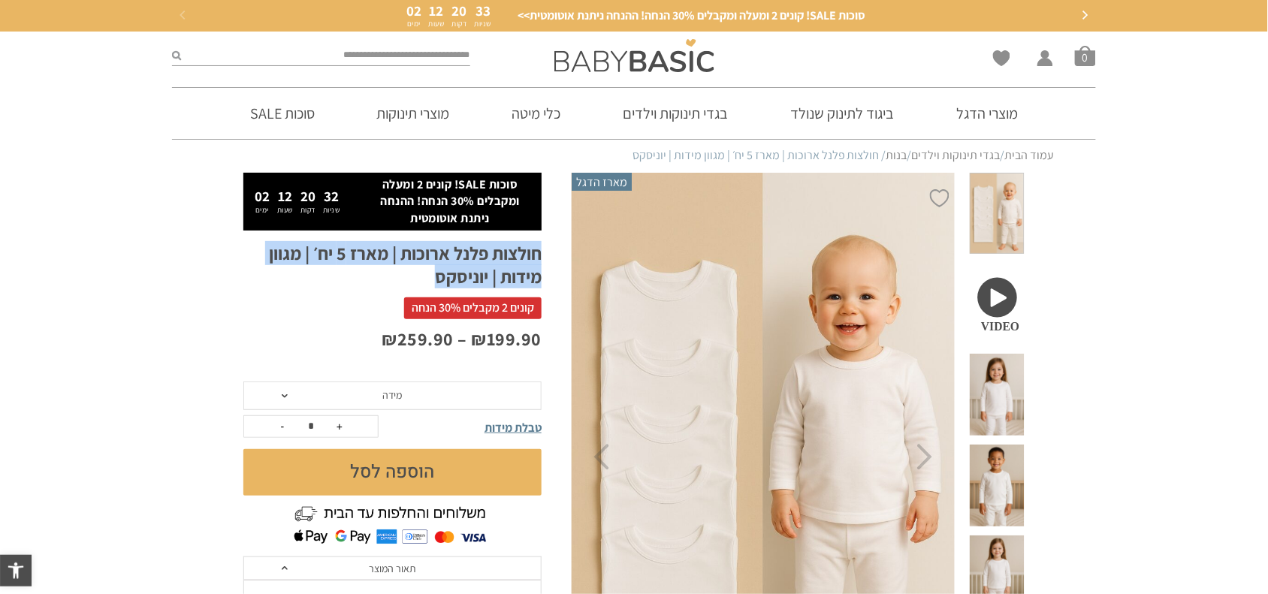
click at [479, 264] on h1 "חולצות פלנל ארוכות | מארז 5 יח׳ | מגוון מידות | יוניסקס" at bounding box center [392, 265] width 298 height 47
copy div "חולצות פלנל ארוכות | מארז 5 יח׳ | מגוון מידות | יוניסקס"
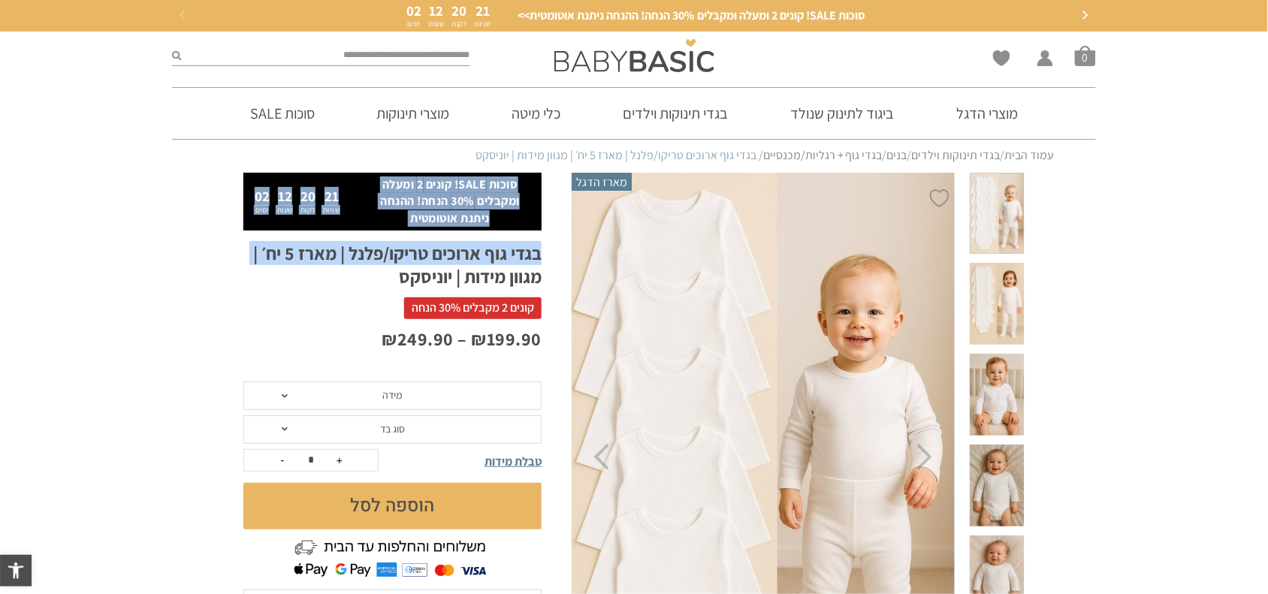
click at [448, 258] on h1 "בגדי גוף ארוכים טריקו/פלנל | מארז 5 יח׳ | מגוון מידות | יוניסקס" at bounding box center [392, 265] width 298 height 47
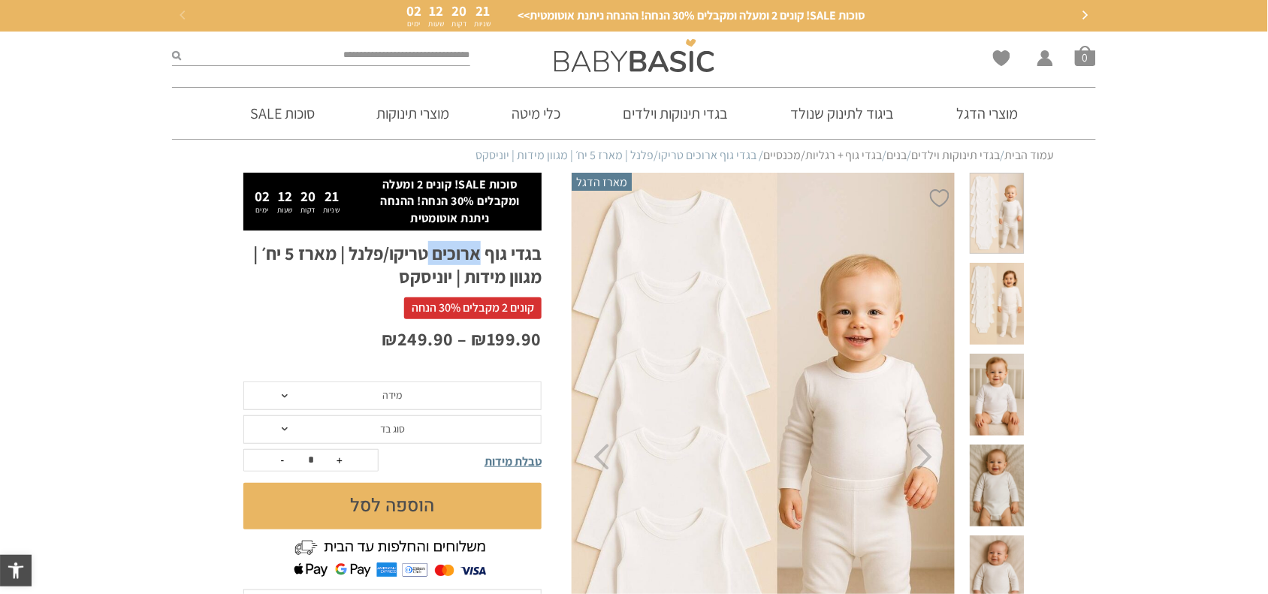
click at [448, 258] on h1 "בגדי גוף ארוכים טריקו/פלנל | מארז 5 יח׳ | מגוון מידות | יוניסקס" at bounding box center [392, 265] width 298 height 47
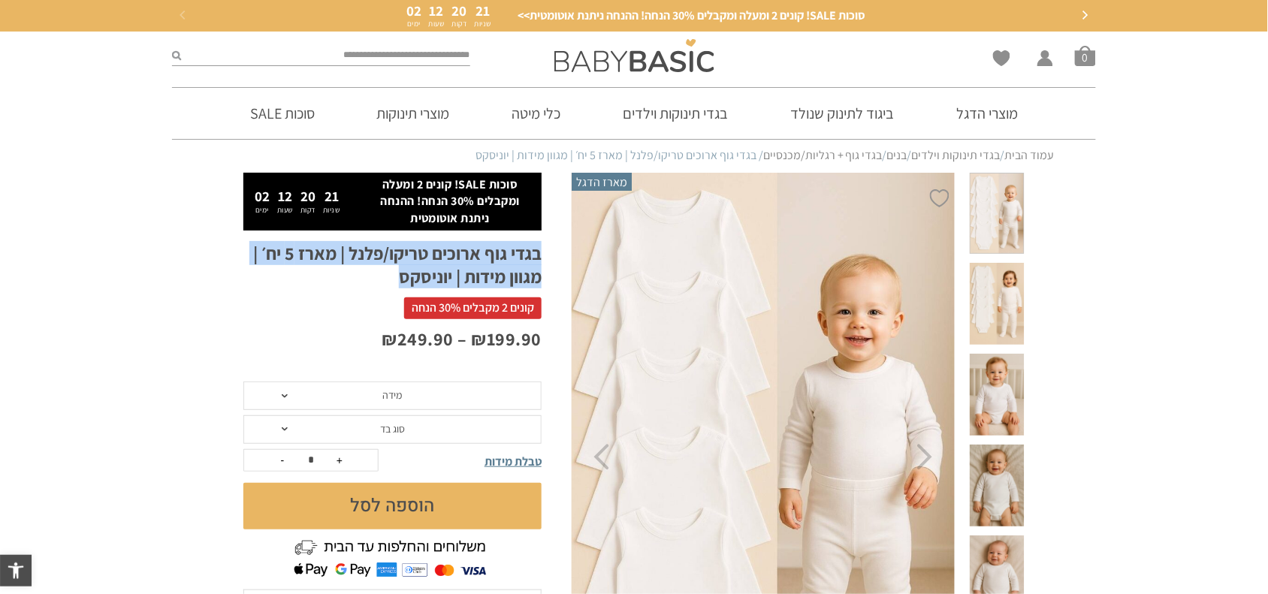
click at [448, 258] on h1 "בגדי גוף ארוכים טריקו/פלנל | מארז 5 יח׳ | מגוון מידות | יוניסקס" at bounding box center [392, 265] width 298 height 47
